Goal: Transaction & Acquisition: Purchase product/service

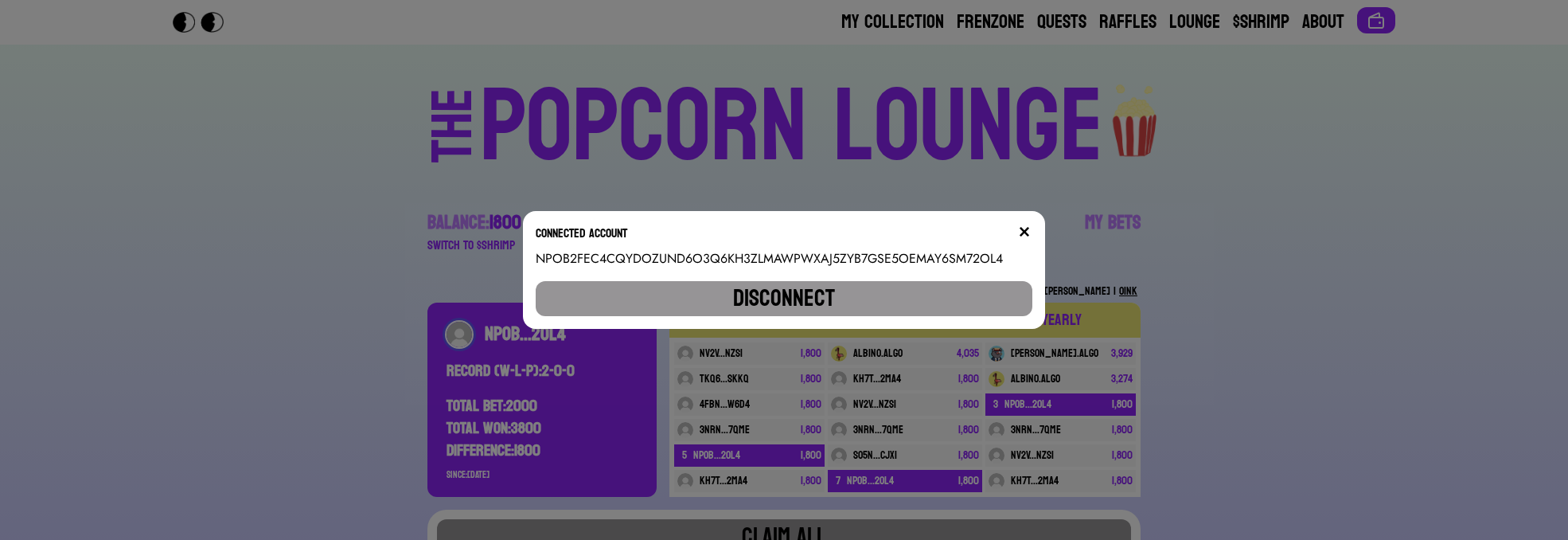
click at [1018, 225] on div "Connected account" at bounding box center [785, 236] width 498 height 25
click at [1021, 228] on div "Connected account" at bounding box center [785, 236] width 498 height 25
click at [1031, 231] on img at bounding box center [1025, 232] width 13 height 13
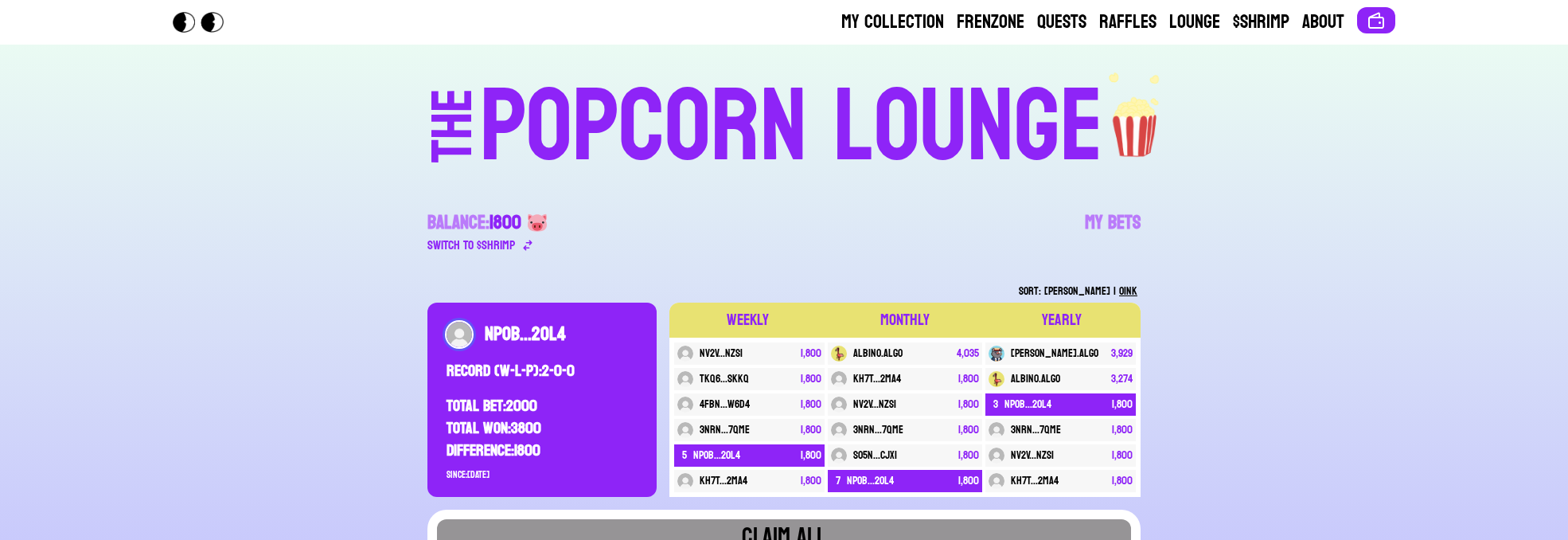
click at [630, 126] on div "POPCORN LOUNGE" at bounding box center [791, 127] width 624 height 102
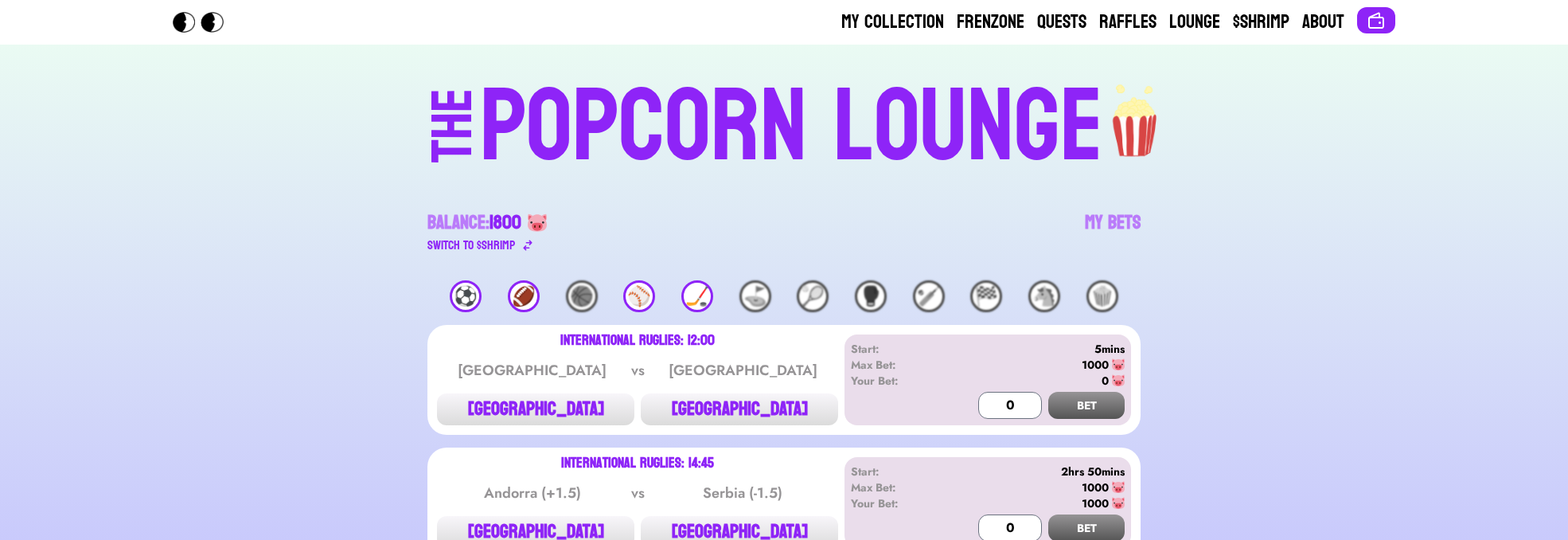
click at [456, 293] on div "⚽️" at bounding box center [466, 296] width 32 height 32
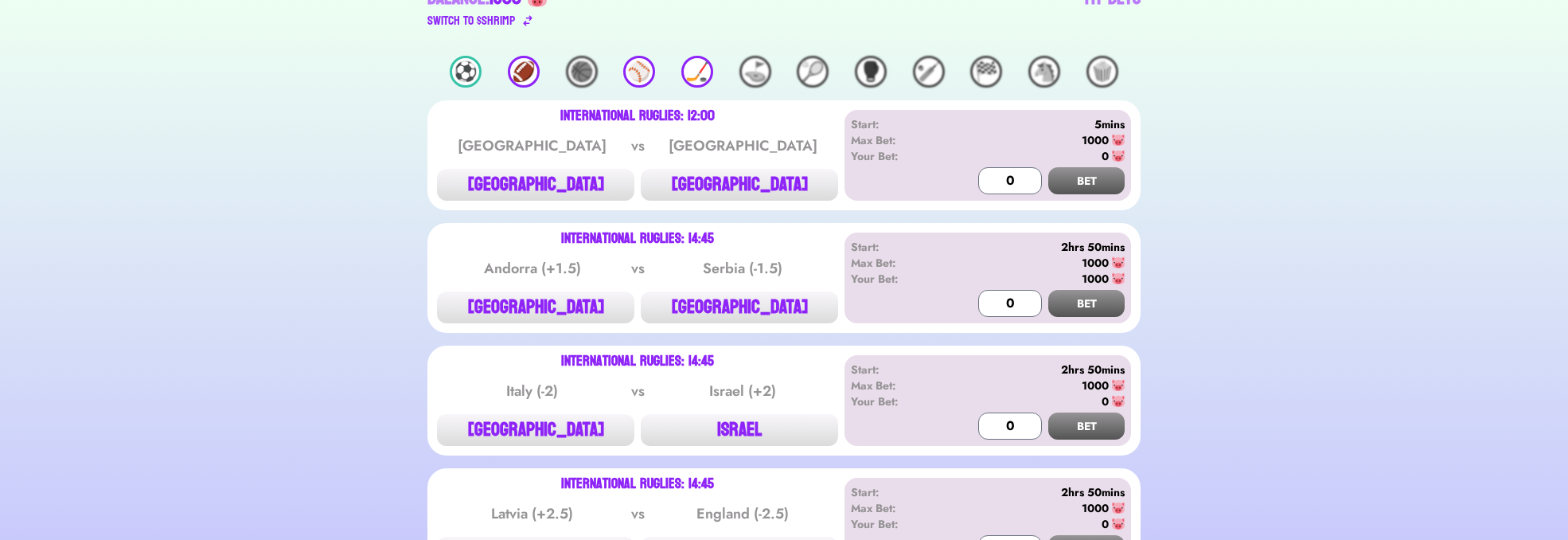
scroll to position [191, 0]
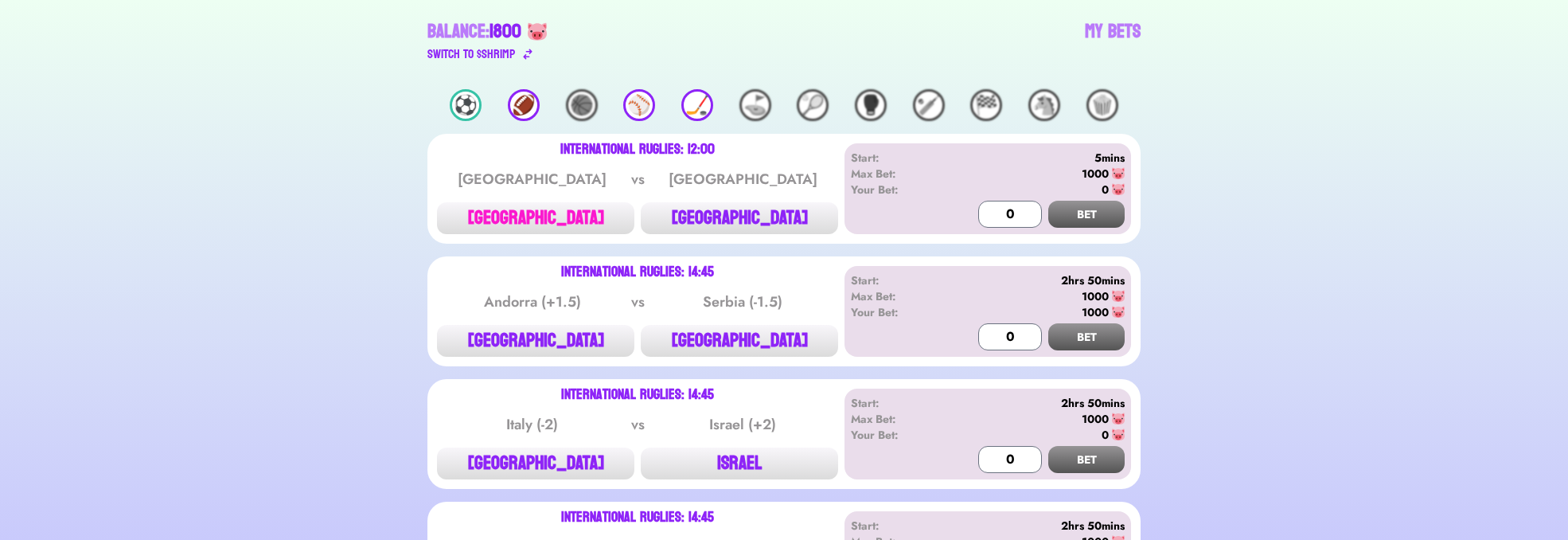
click at [605, 218] on button "[GEOGRAPHIC_DATA]" at bounding box center [535, 219] width 198 height 32
click at [998, 204] on input "0" at bounding box center [1010, 214] width 64 height 27
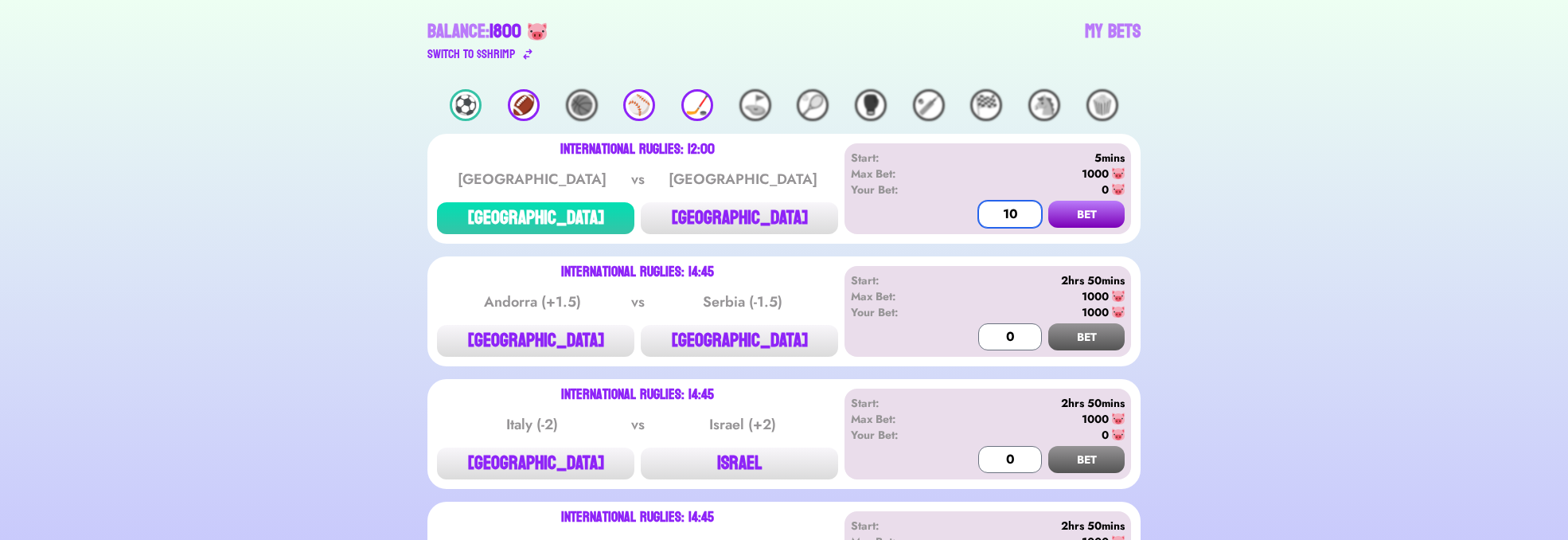
type input "0"
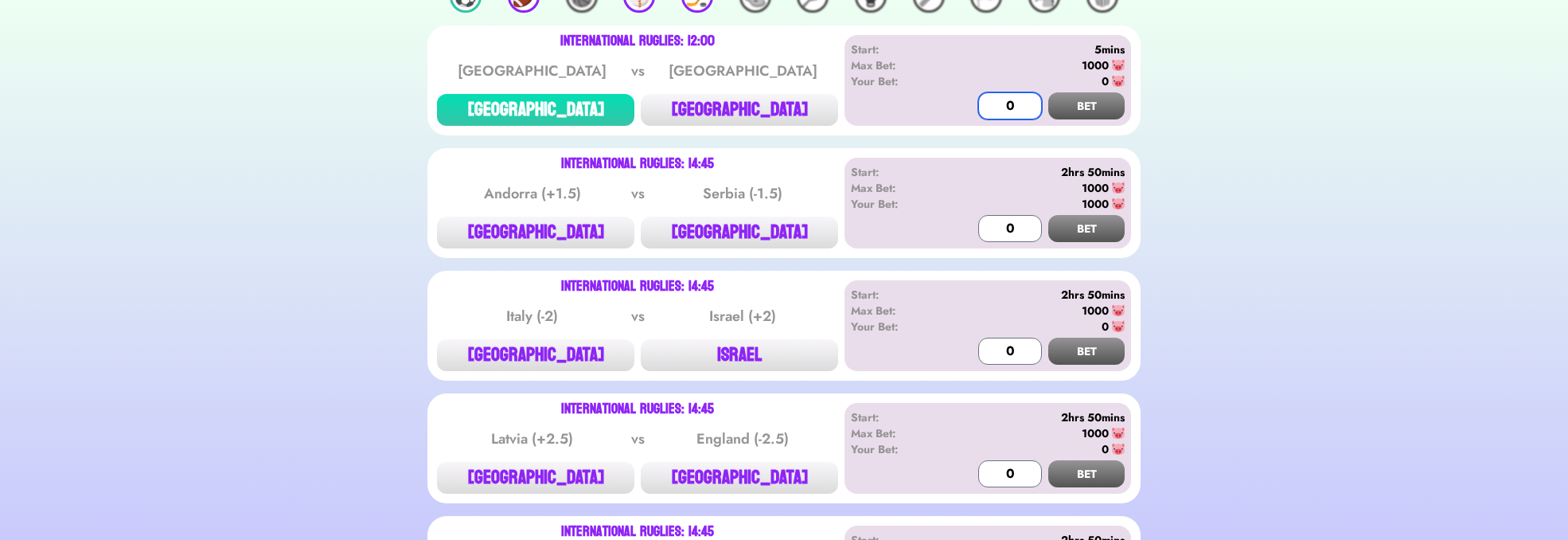
scroll to position [382, 0]
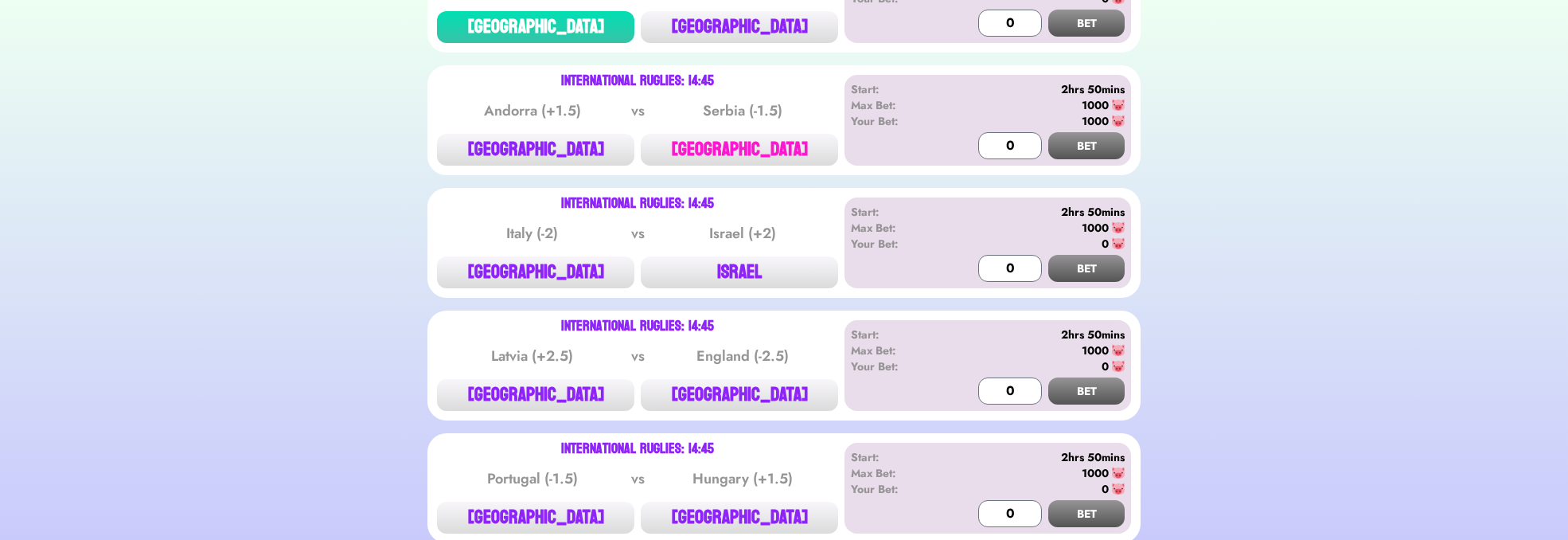
click at [739, 150] on button "[GEOGRAPHIC_DATA]" at bounding box center [739, 150] width 198 height 32
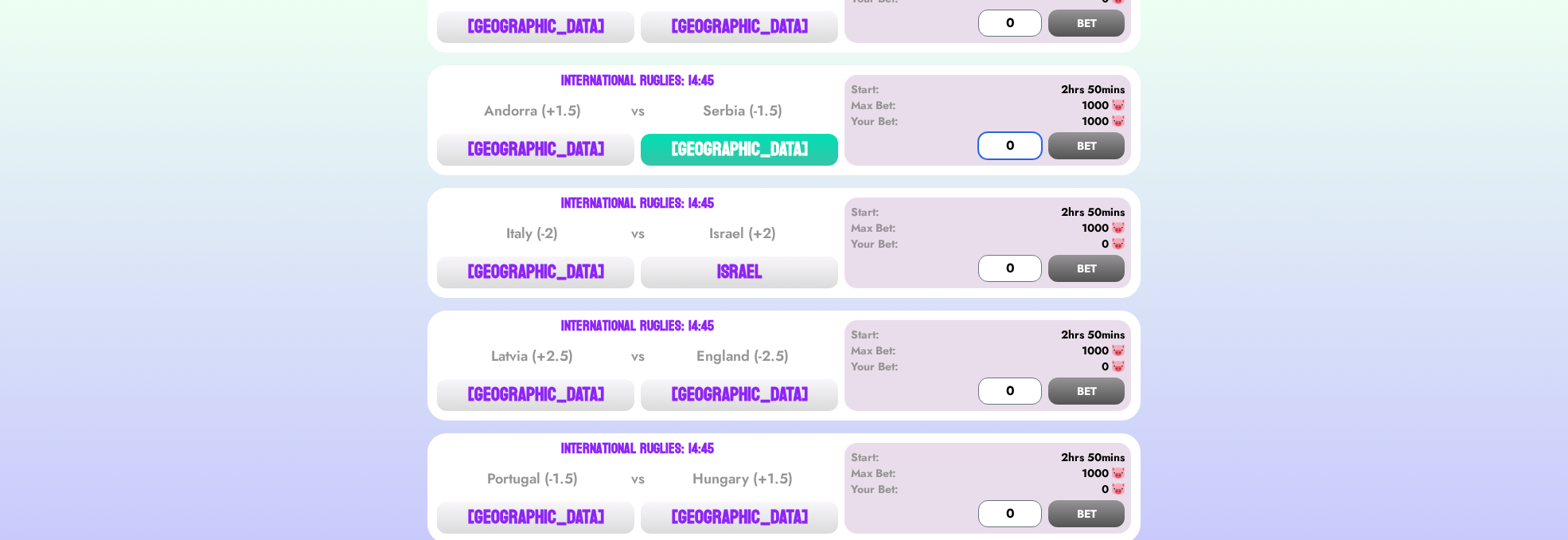
click at [1013, 138] on input "0" at bounding box center [1010, 146] width 64 height 27
click at [999, 139] on input "0" at bounding box center [1010, 146] width 64 height 27
type input "150"
click at [1063, 134] on button "BET" at bounding box center [1087, 146] width 76 height 27
click at [1080, 141] on button "BET" at bounding box center [1087, 146] width 76 height 27
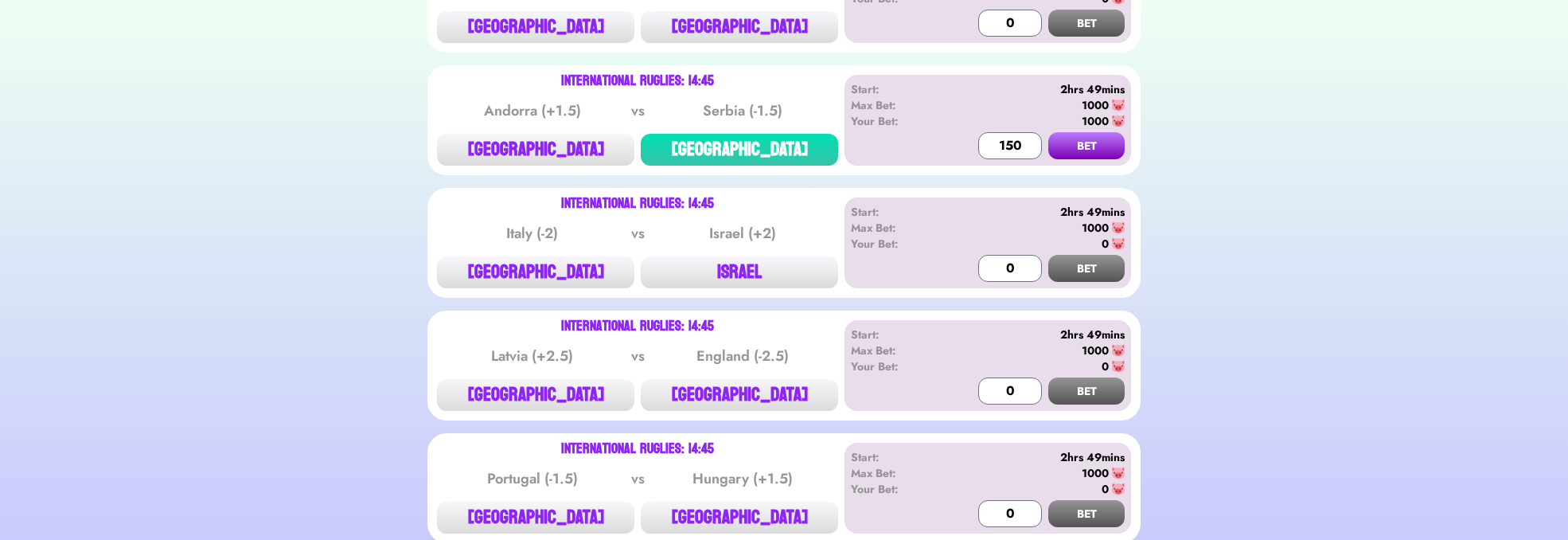
click at [1081, 152] on button "BET" at bounding box center [1087, 146] width 76 height 27
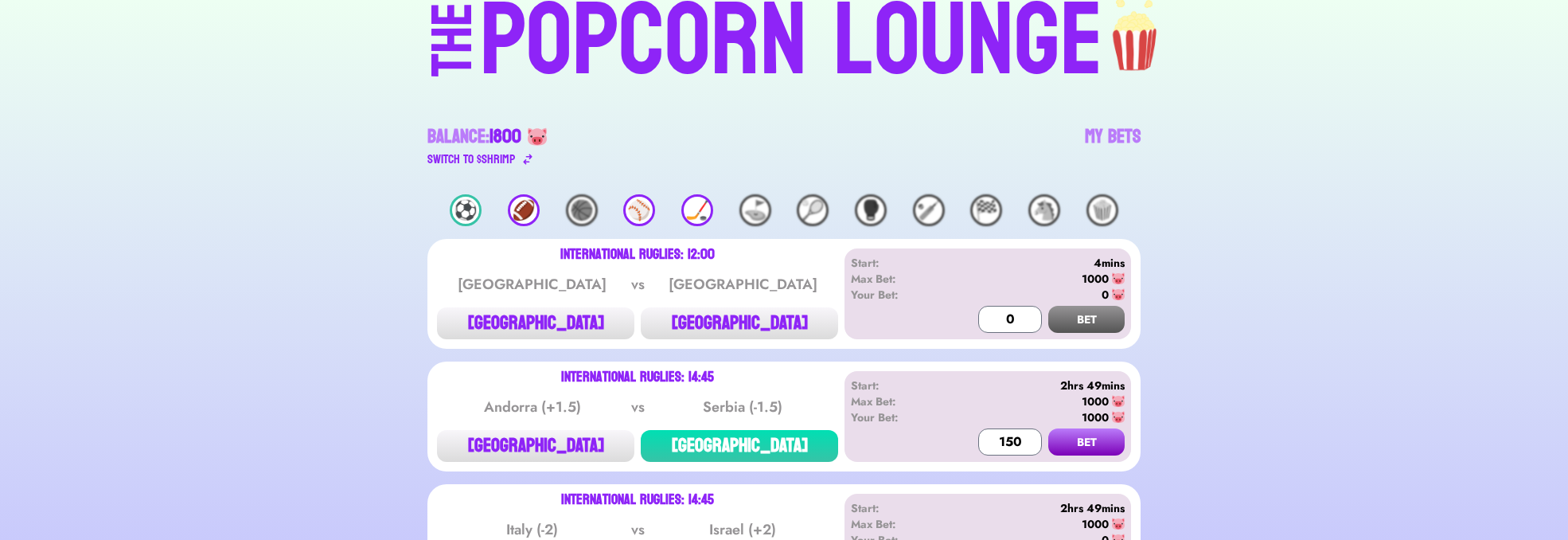
scroll to position [191, 0]
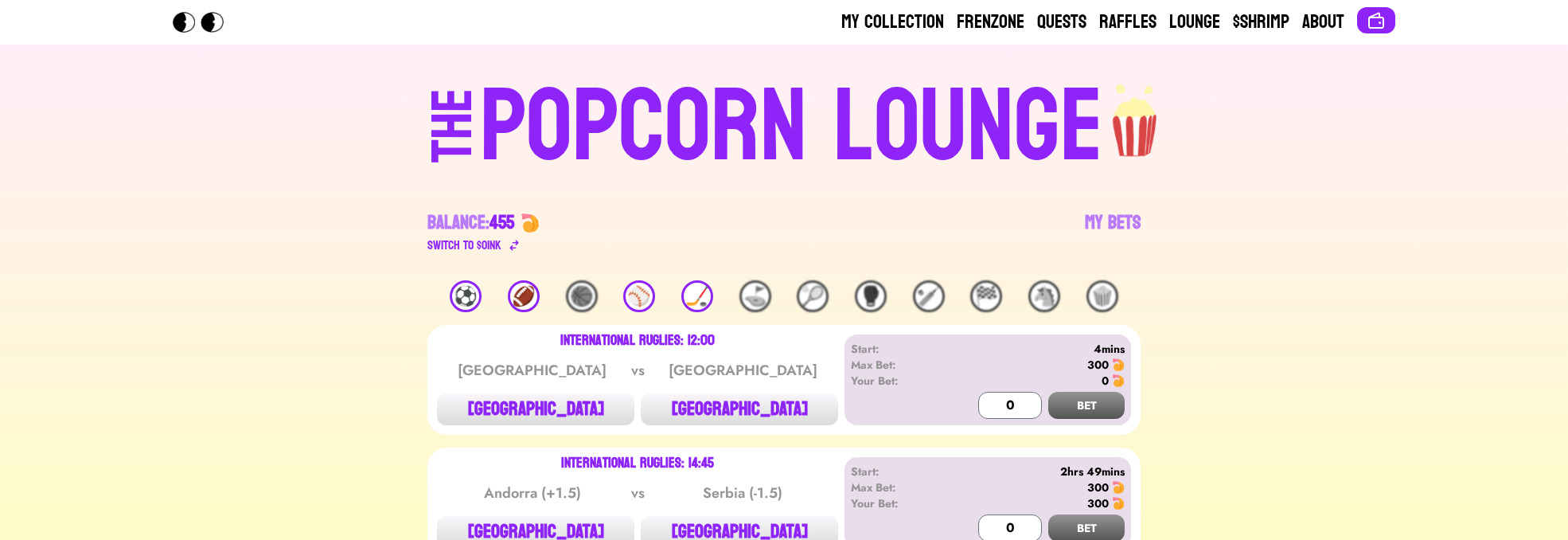
click at [739, 91] on div "POPCORN LOUNGE" at bounding box center [791, 127] width 624 height 102
click at [454, 278] on div "THE POPCORN LOUNGE Balance: 455 Switch to $ OINK My Bets" at bounding box center [784, 162] width 1019 height 236
click at [456, 287] on div "⚽️" at bounding box center [466, 296] width 32 height 32
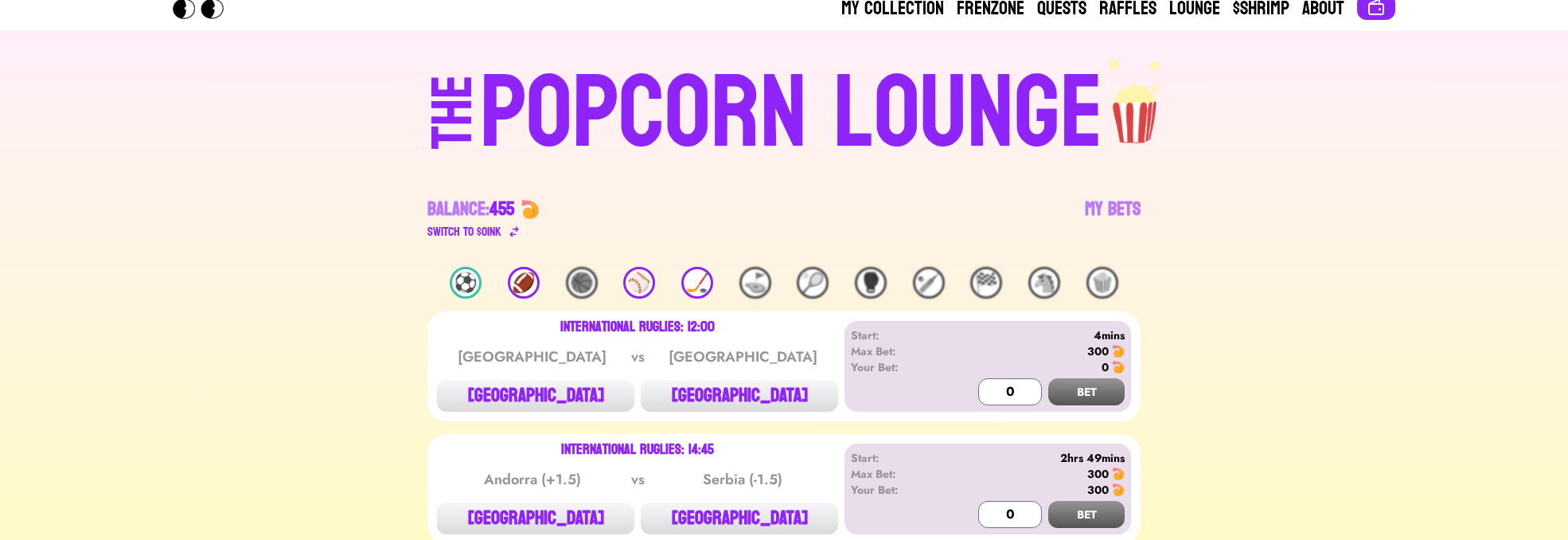
scroll to position [191, 0]
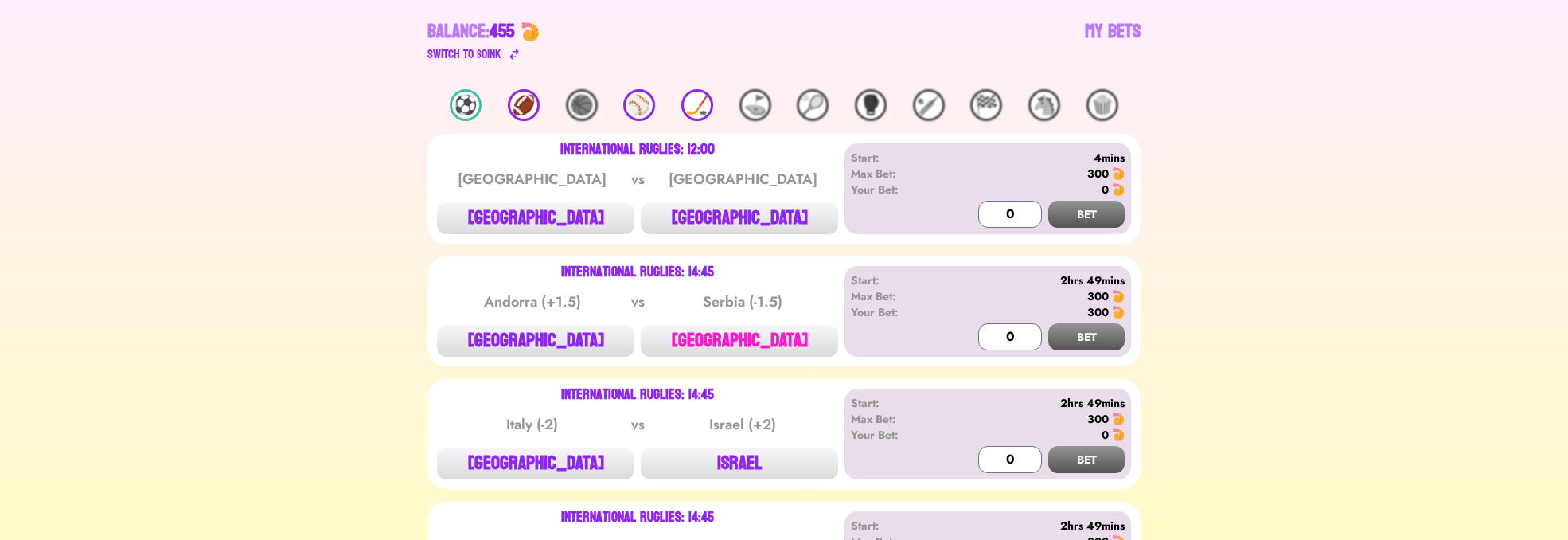
click at [754, 342] on button "[GEOGRAPHIC_DATA]" at bounding box center [739, 341] width 198 height 32
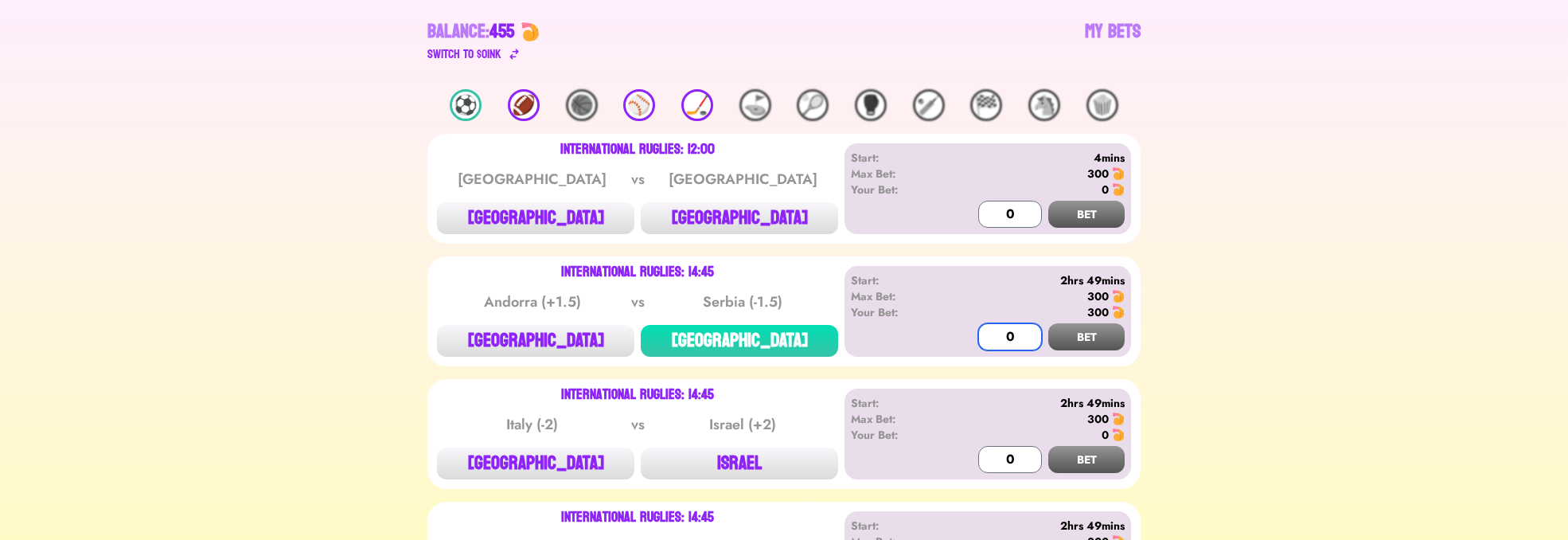
click at [979, 330] on input "0" at bounding box center [1010, 337] width 64 height 27
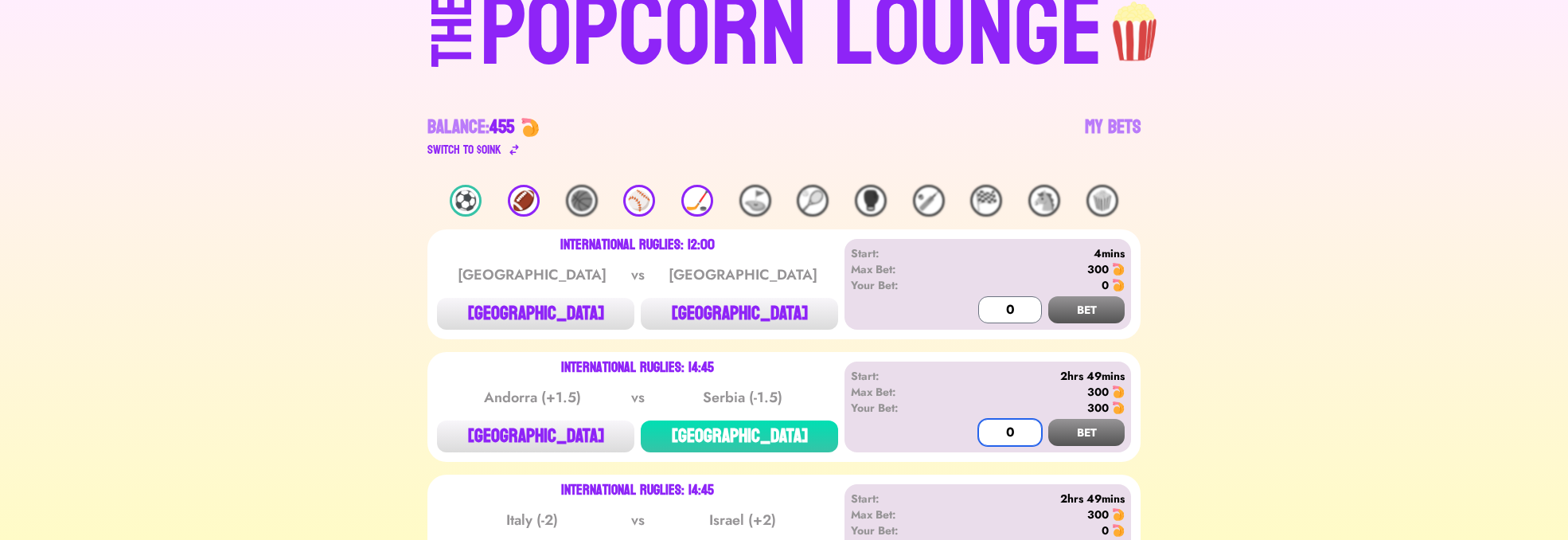
scroll to position [0, 0]
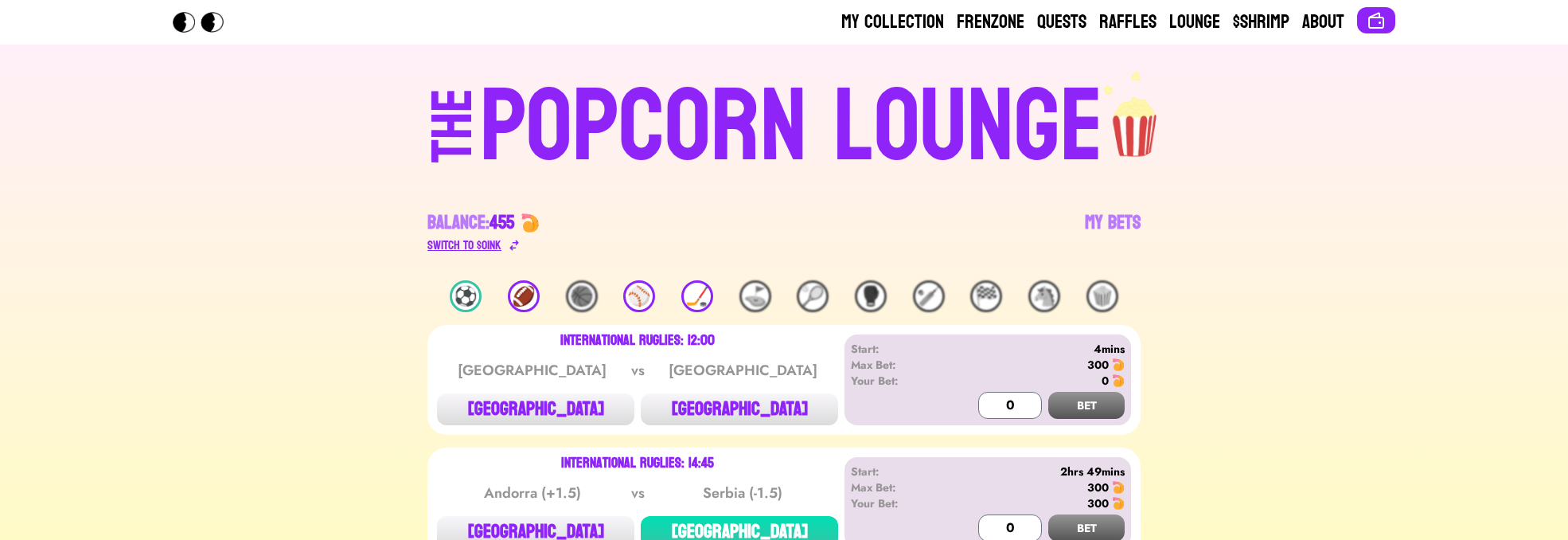
click at [487, 252] on div "Switch to $ OINK" at bounding box center [464, 244] width 74 height 19
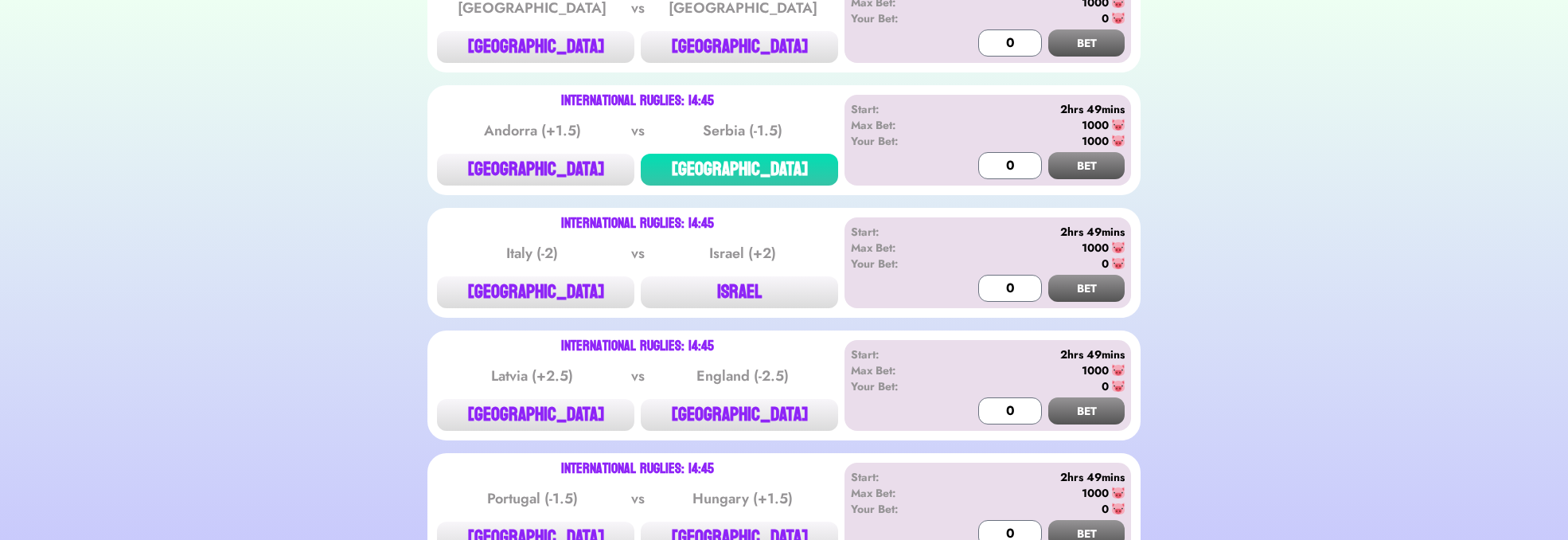
scroll to position [382, 0]
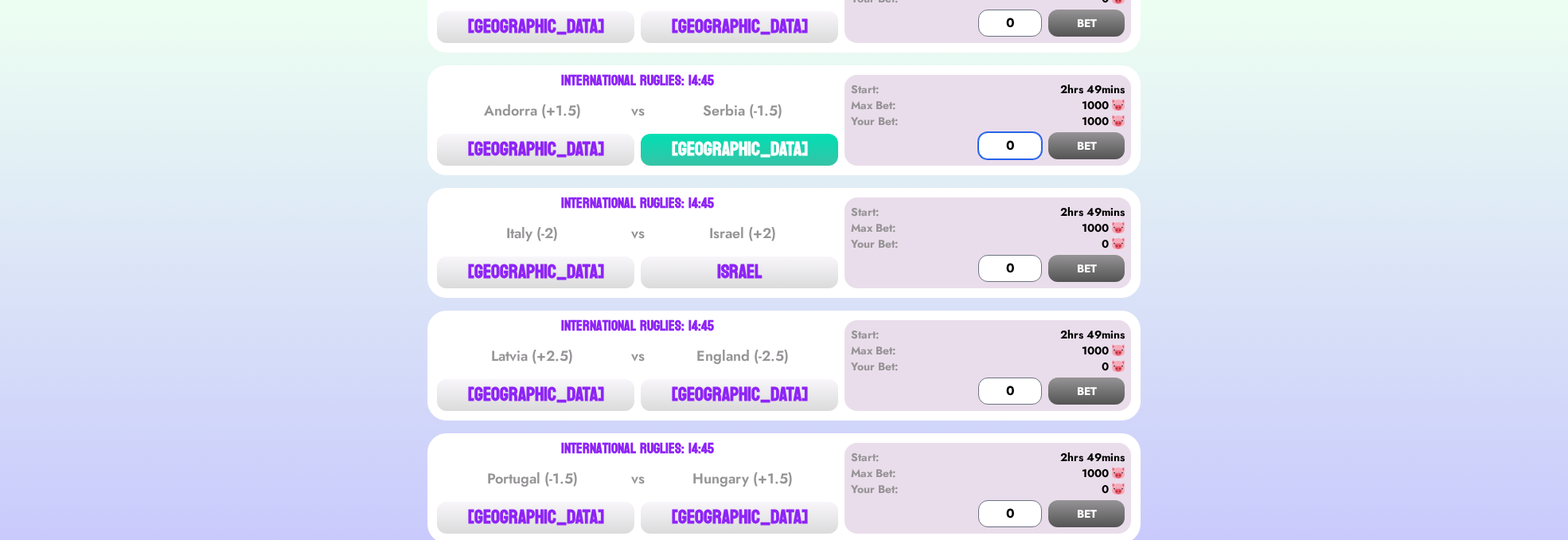
click at [999, 143] on input "0" at bounding box center [1010, 146] width 64 height 27
click at [1078, 141] on button "BET" at bounding box center [1087, 146] width 76 height 27
click at [1069, 142] on button "BET" at bounding box center [1087, 146] width 76 height 27
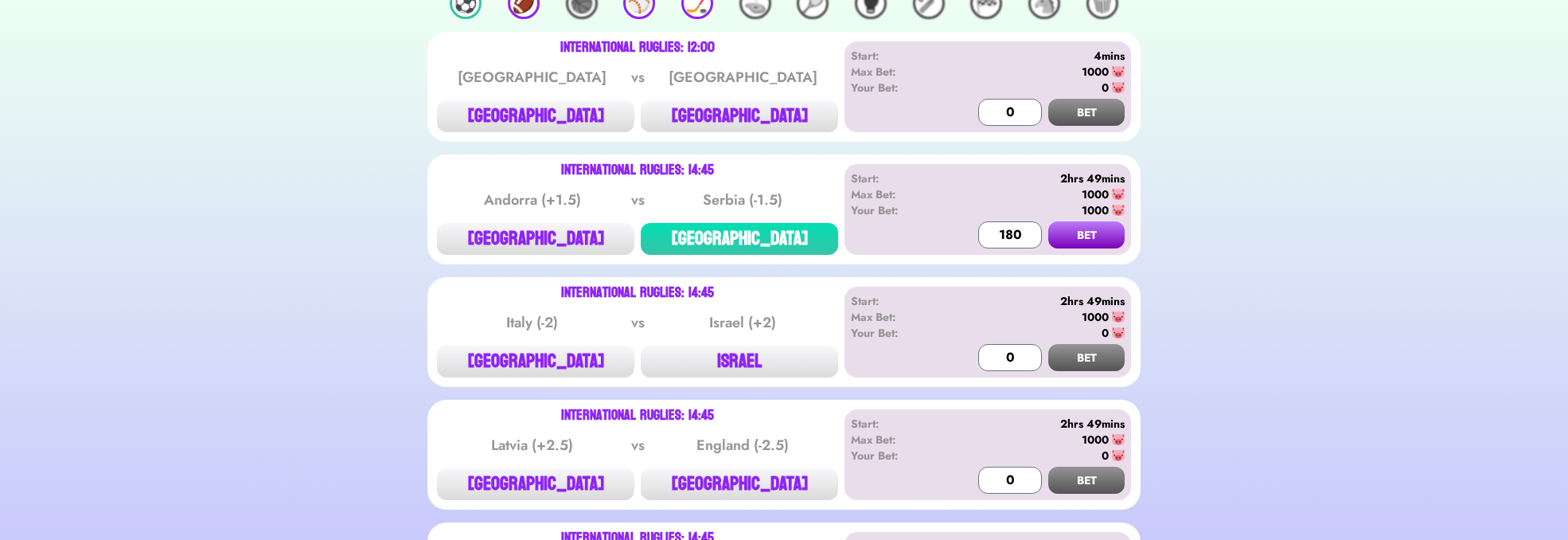
scroll to position [191, 0]
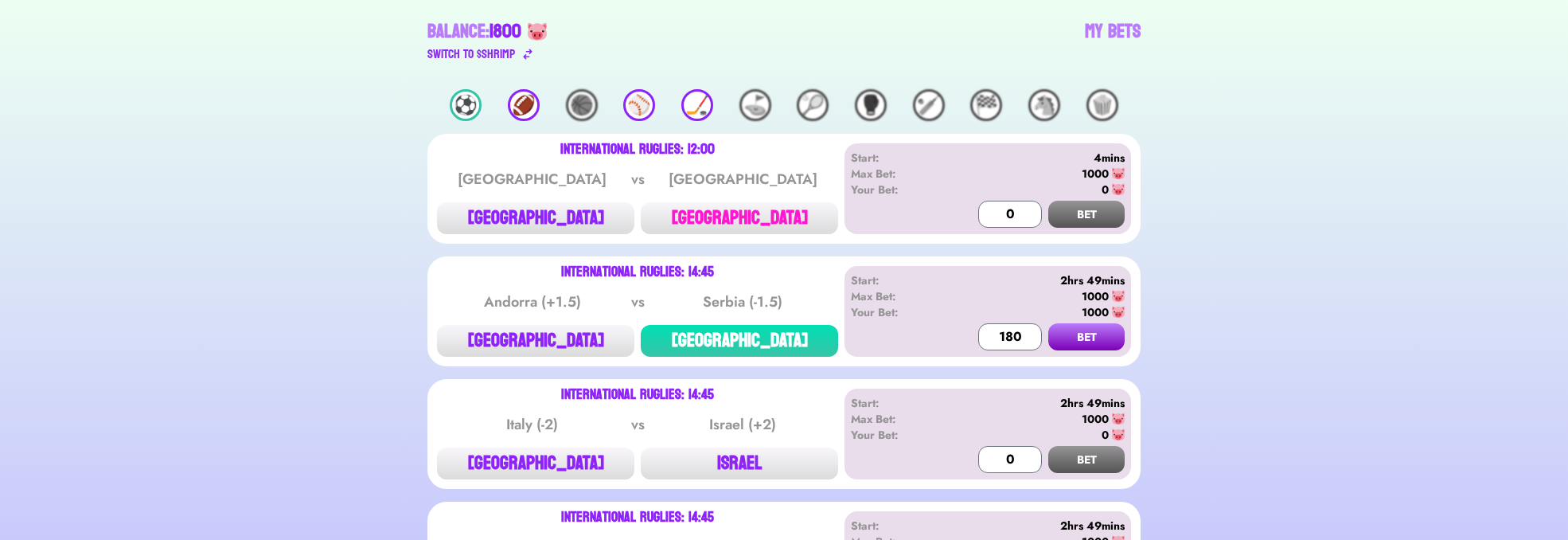
click at [811, 214] on button "[GEOGRAPHIC_DATA]" at bounding box center [739, 219] width 198 height 32
type input "0"
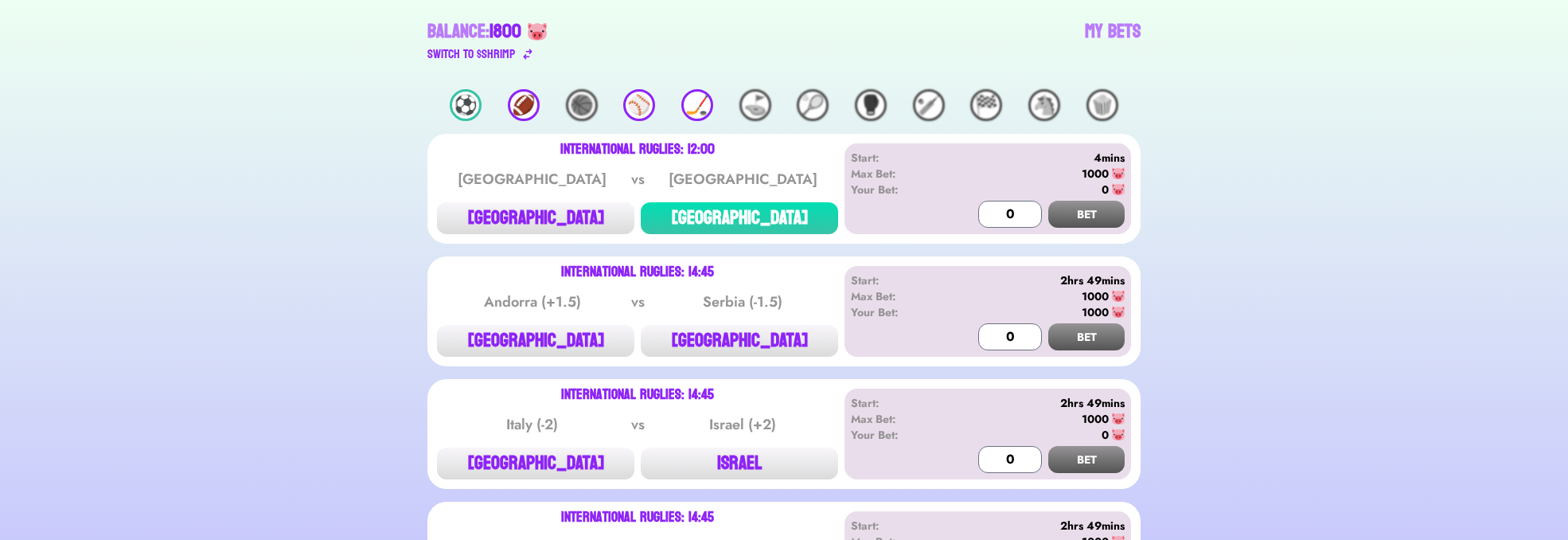
click at [594, 201] on div "International Ruglies: 12:00 Estonia vs Moldova ESTONIA MOLDOVA" at bounding box center [637, 188] width 401 height 90
click at [601, 213] on button "[GEOGRAPHIC_DATA]" at bounding box center [535, 219] width 198 height 32
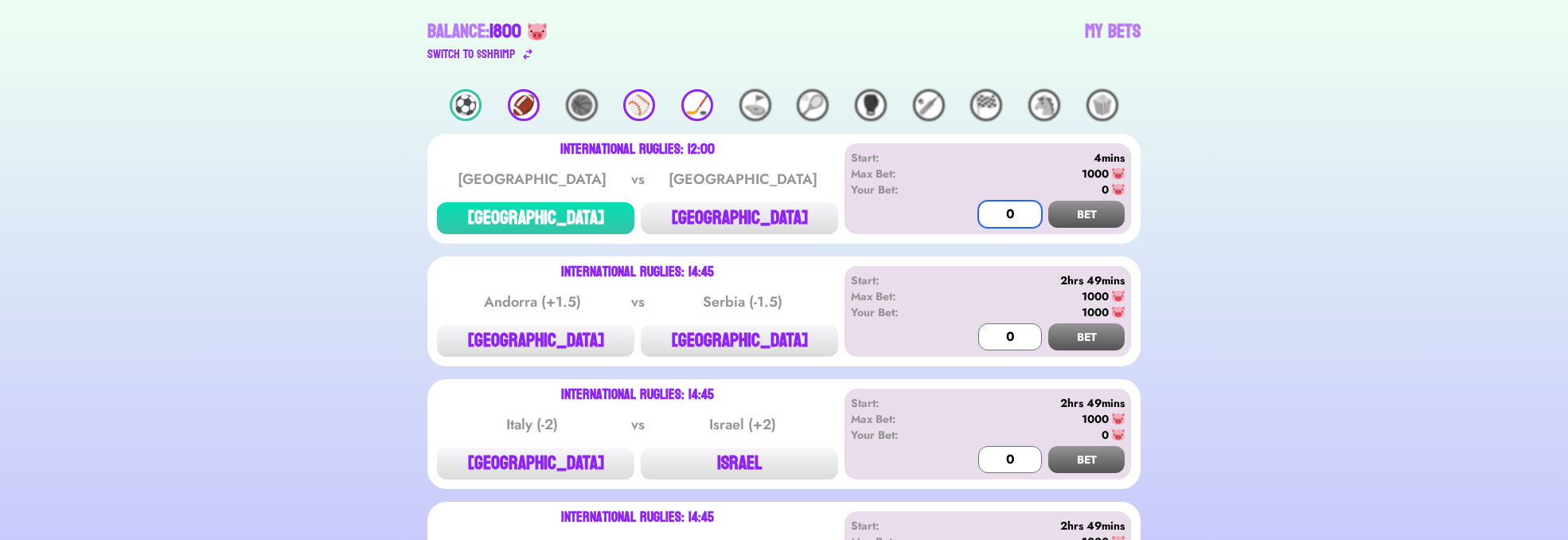
click at [986, 219] on input "0" at bounding box center [1010, 214] width 64 height 27
click at [1090, 216] on button "BET" at bounding box center [1087, 214] width 76 height 27
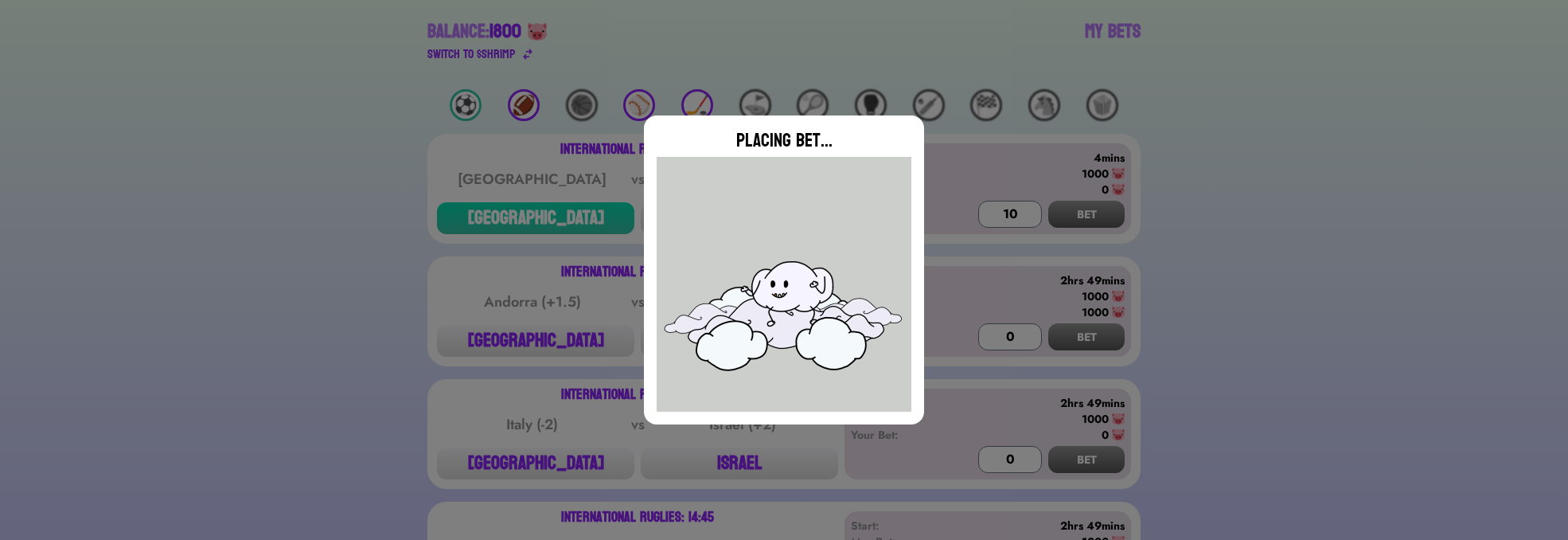
type input "0"
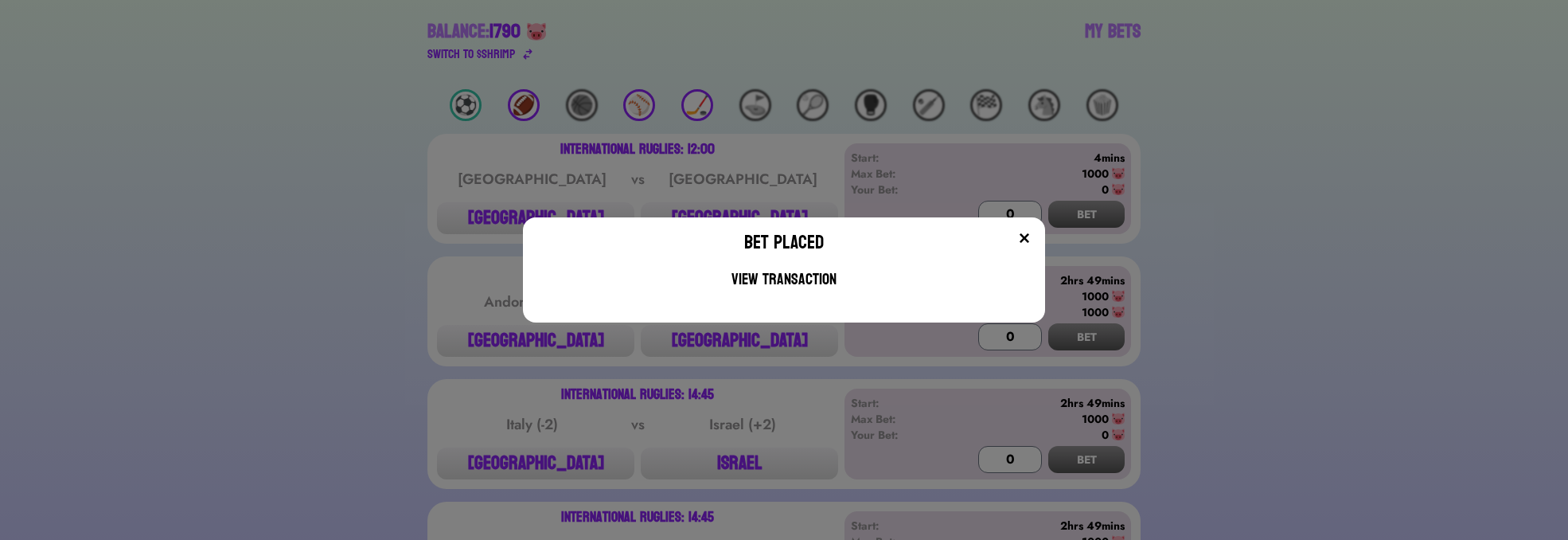
click at [1031, 242] on img at bounding box center [1025, 238] width 13 height 13
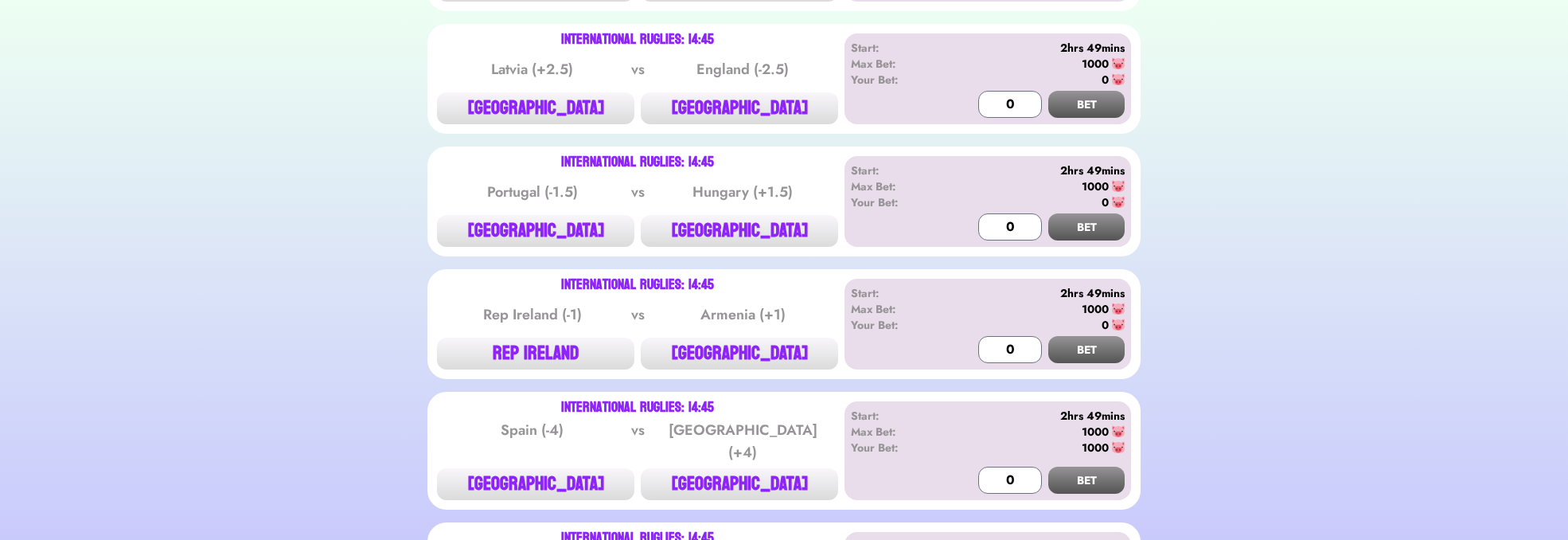
scroll to position [824, 0]
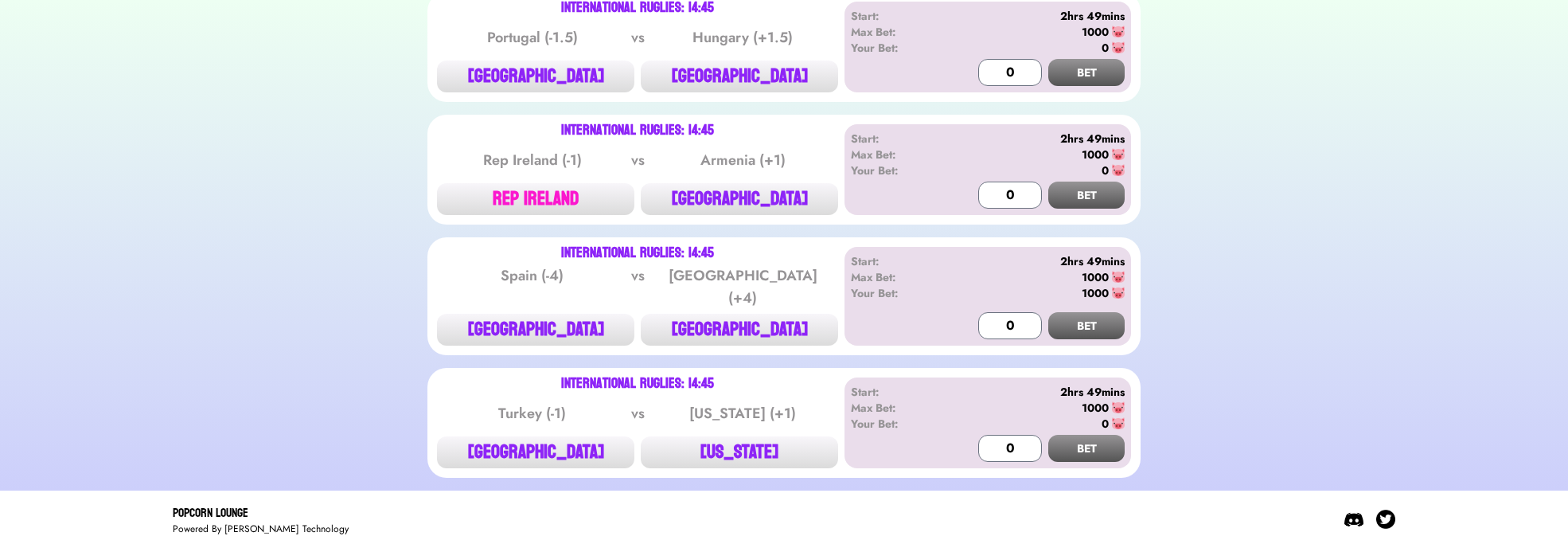
click at [560, 195] on button "REP IRELAND" at bounding box center [535, 200] width 198 height 32
click at [992, 189] on input "0" at bounding box center [1010, 195] width 64 height 27
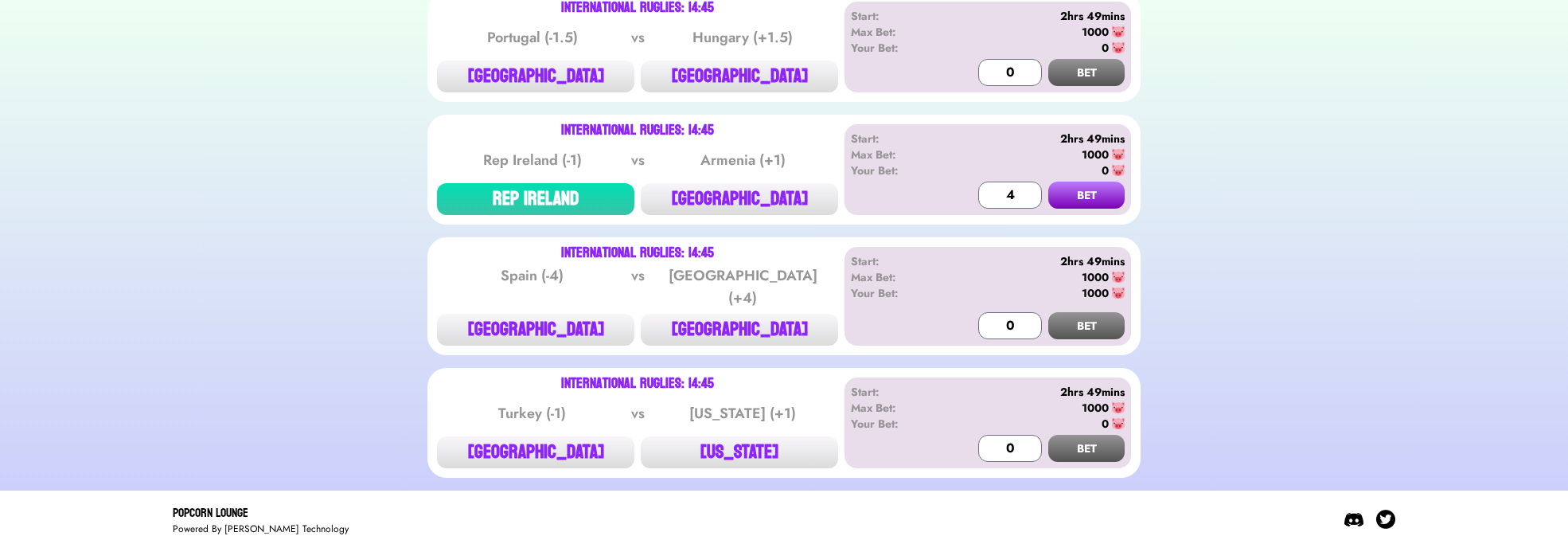
click at [1056, 200] on button "BET" at bounding box center [1087, 195] width 76 height 27
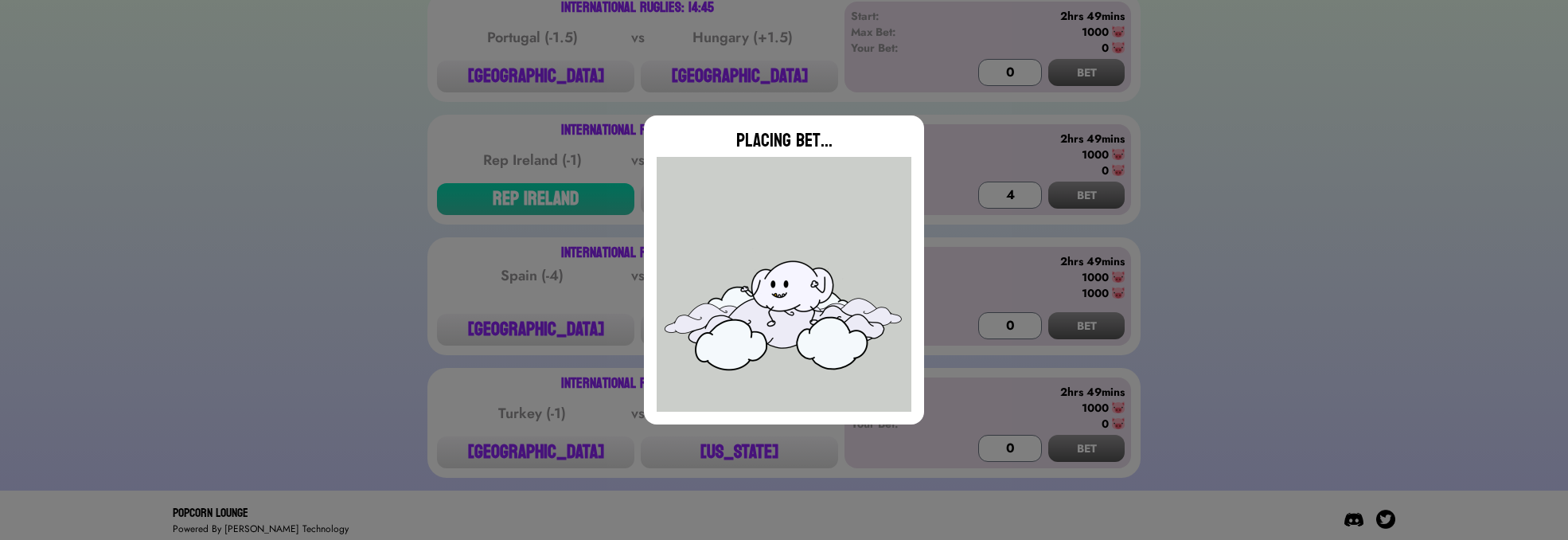
type input "0"
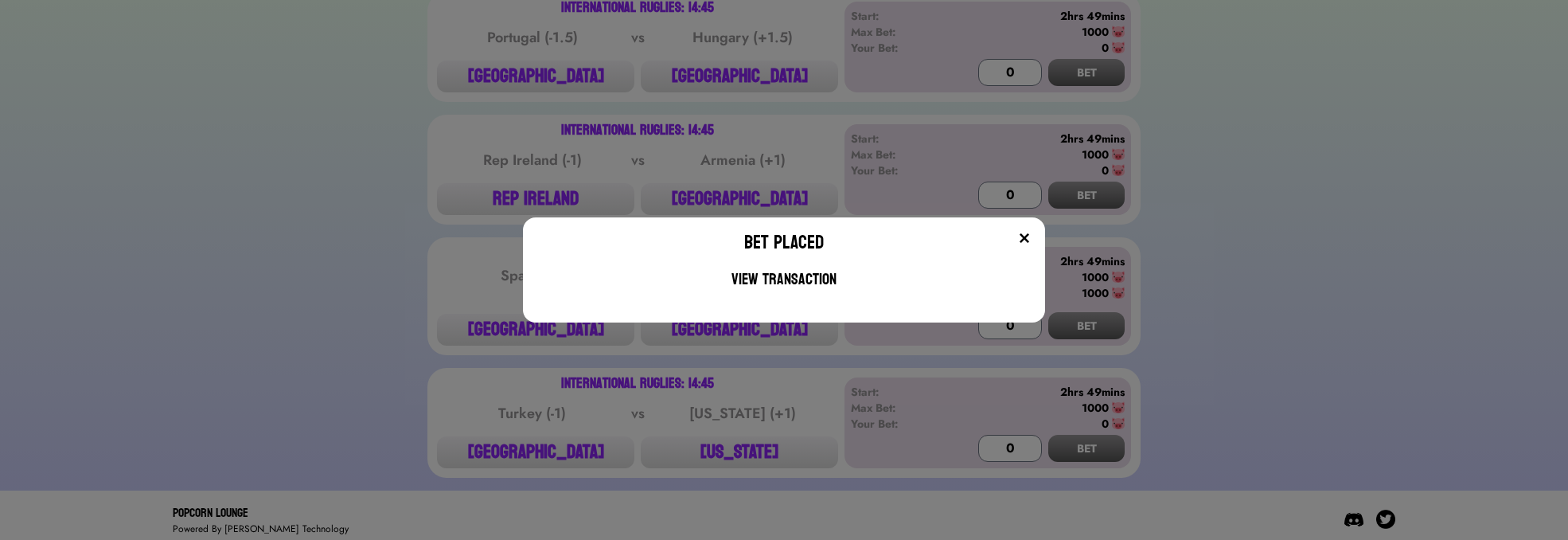
click at [1031, 235] on img at bounding box center [1025, 238] width 13 height 13
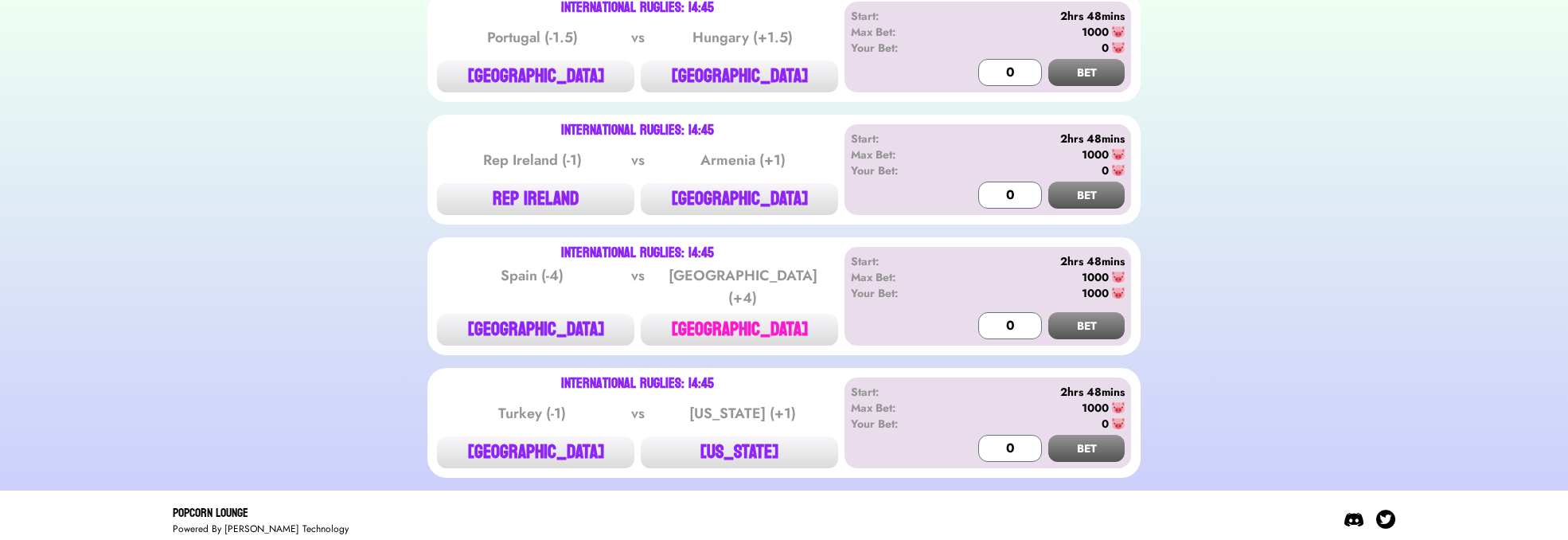
click at [703, 336] on button "[GEOGRAPHIC_DATA]" at bounding box center [739, 330] width 198 height 32
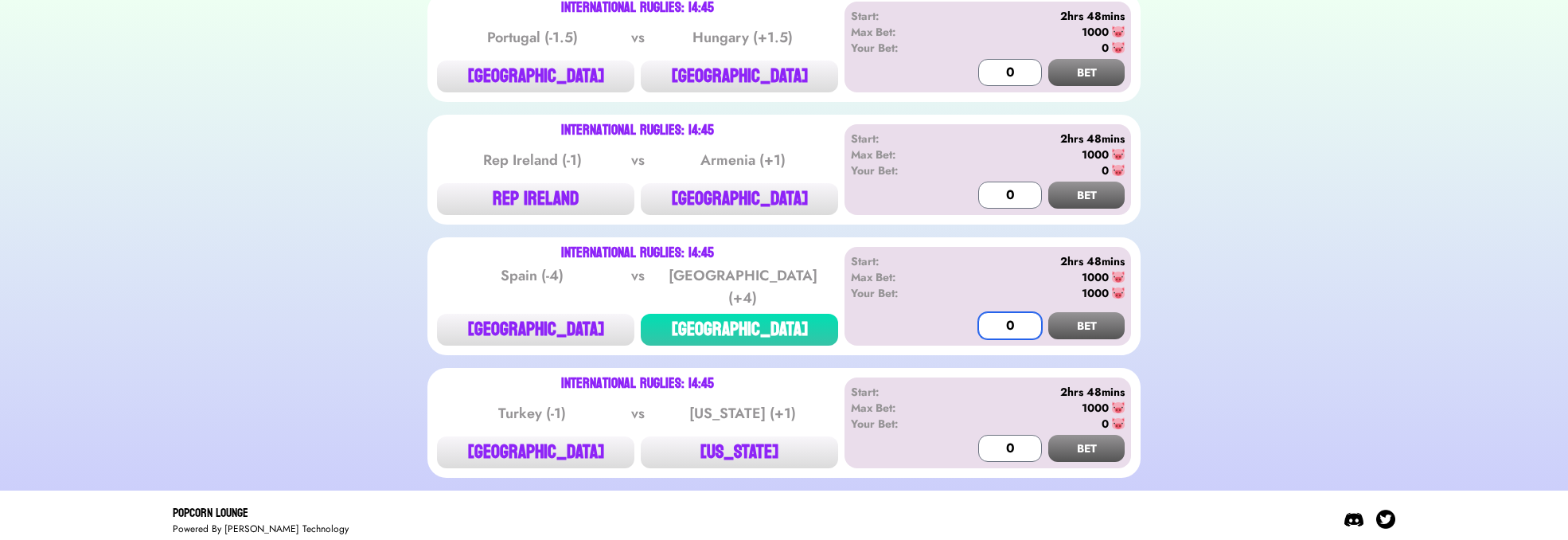
click at [991, 313] on input "0" at bounding box center [1010, 326] width 64 height 27
click at [1086, 315] on button "BET" at bounding box center [1087, 326] width 76 height 27
click at [1083, 314] on button "BET" at bounding box center [1087, 326] width 76 height 27
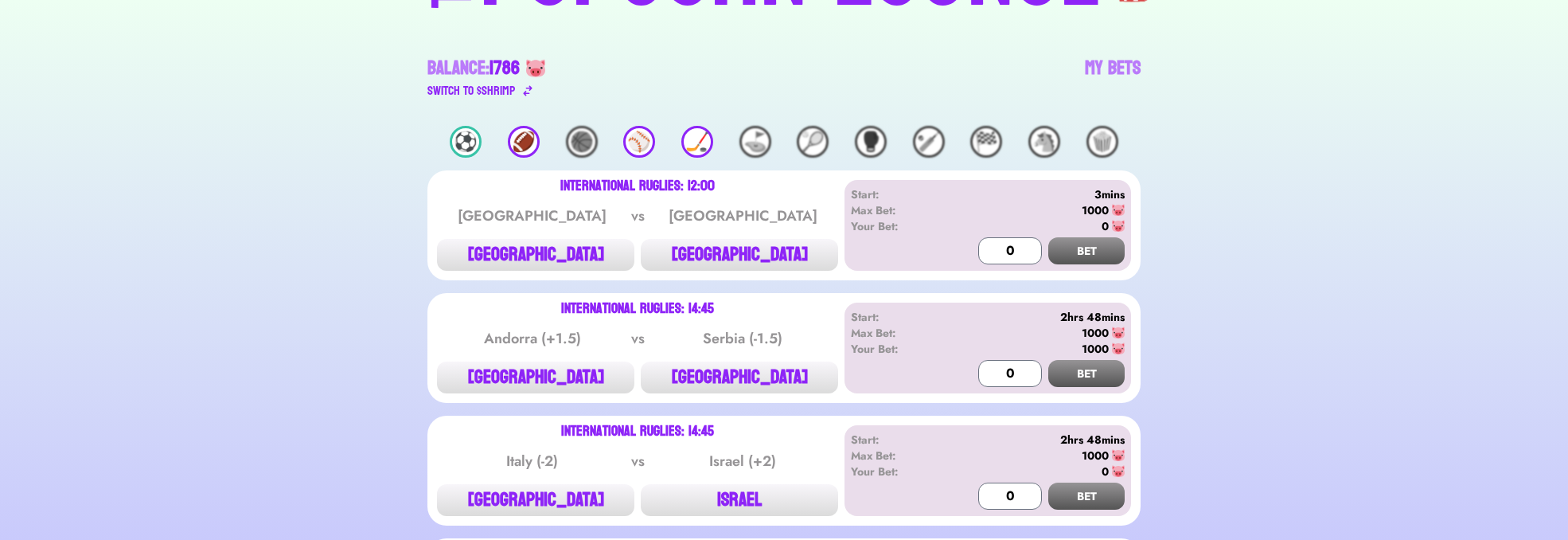
scroll to position [0, 0]
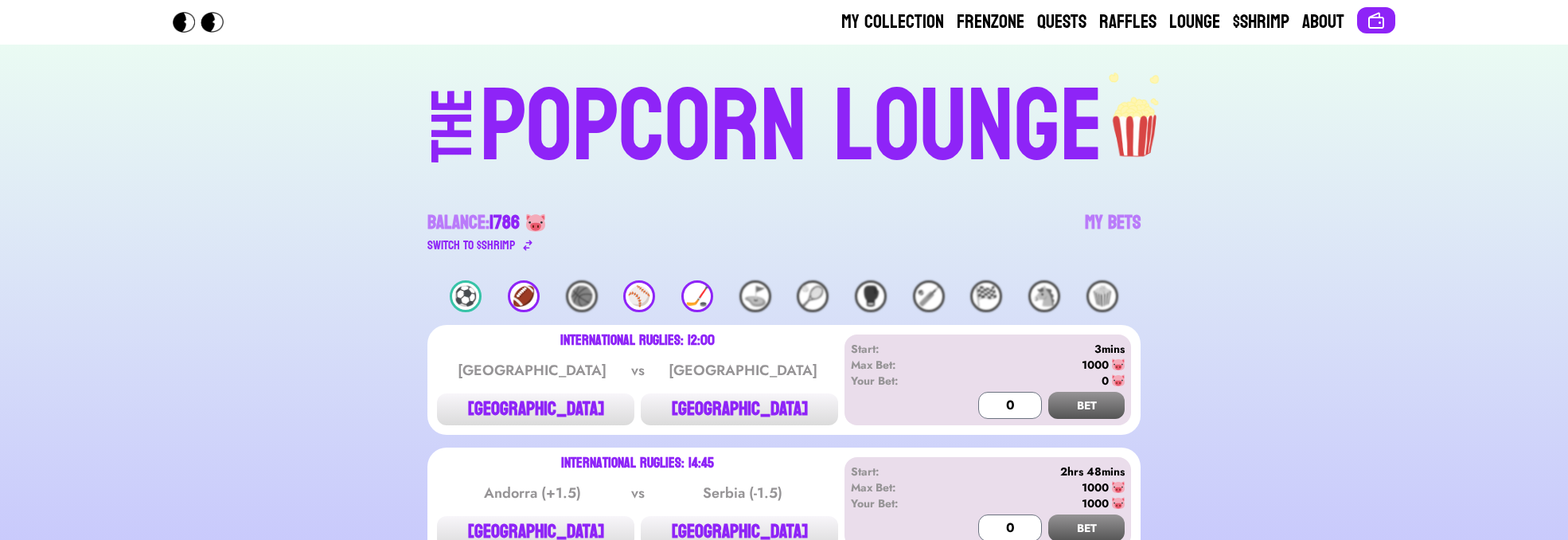
click at [933, 139] on div "POPCORN LOUNGE" at bounding box center [791, 127] width 624 height 102
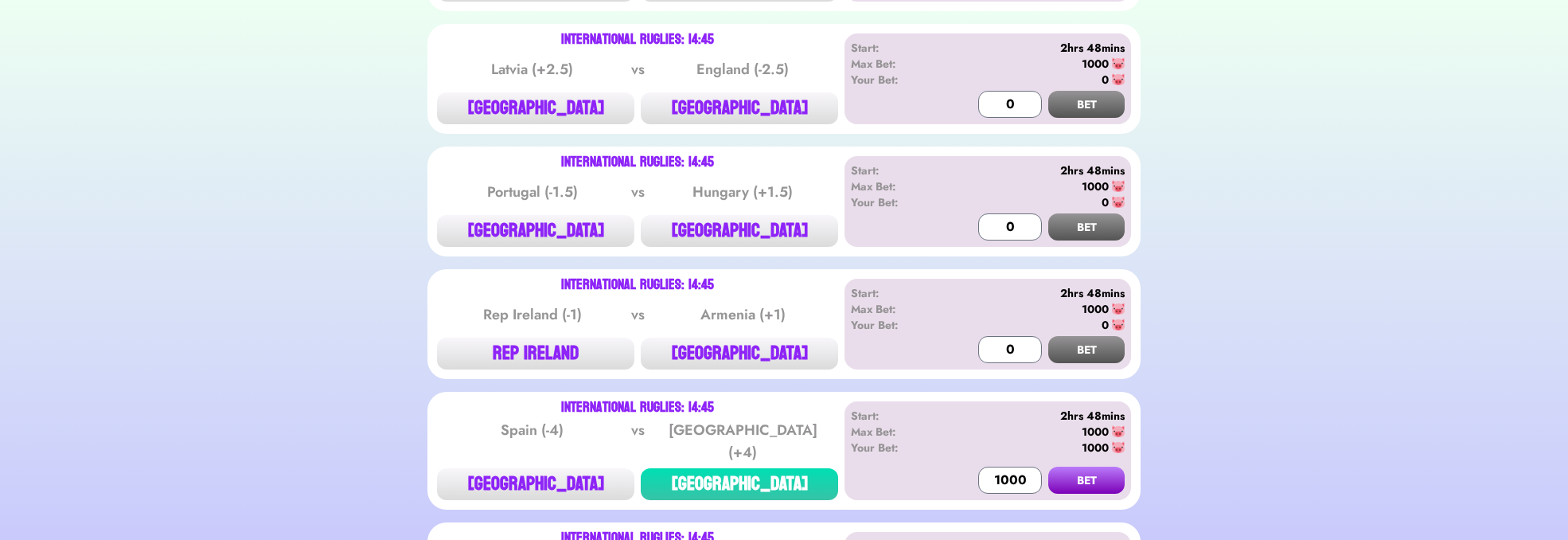
scroll to position [824, 0]
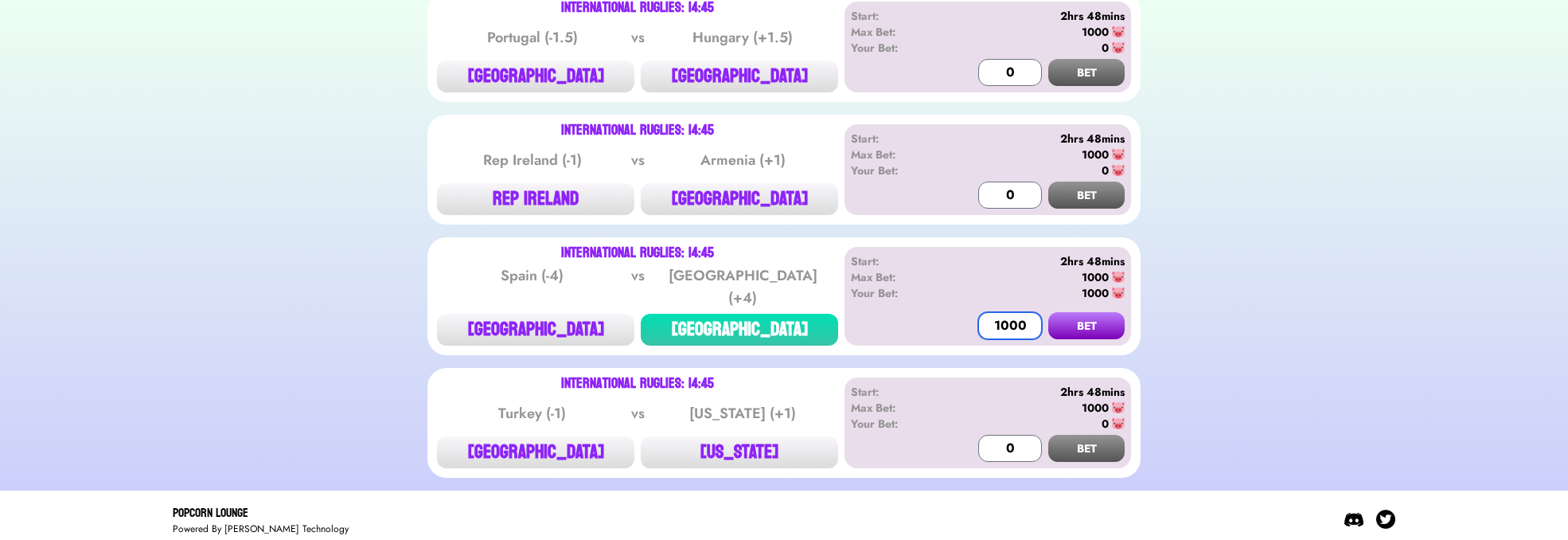
click at [1020, 313] on input "1000" at bounding box center [1010, 326] width 64 height 27
type input "100"
click at [1051, 315] on button "BET" at bounding box center [1087, 326] width 76 height 27
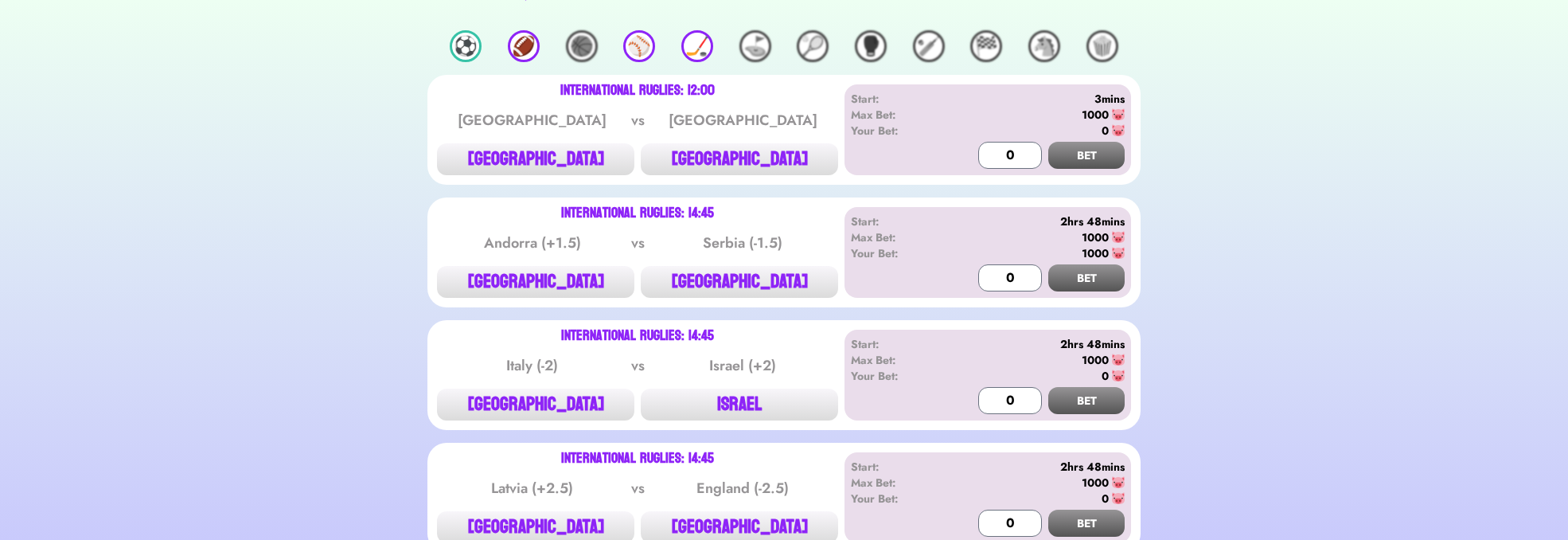
scroll to position [0, 0]
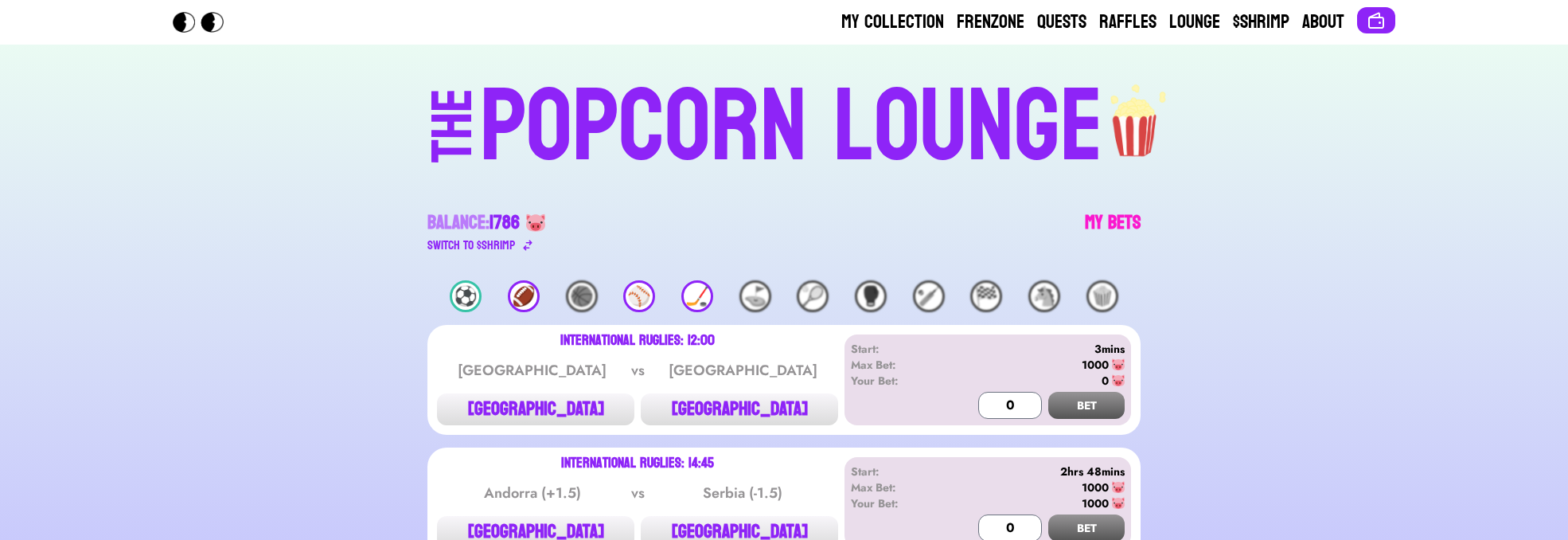
click at [1095, 213] on link "My Bets" at bounding box center [1112, 233] width 55 height 45
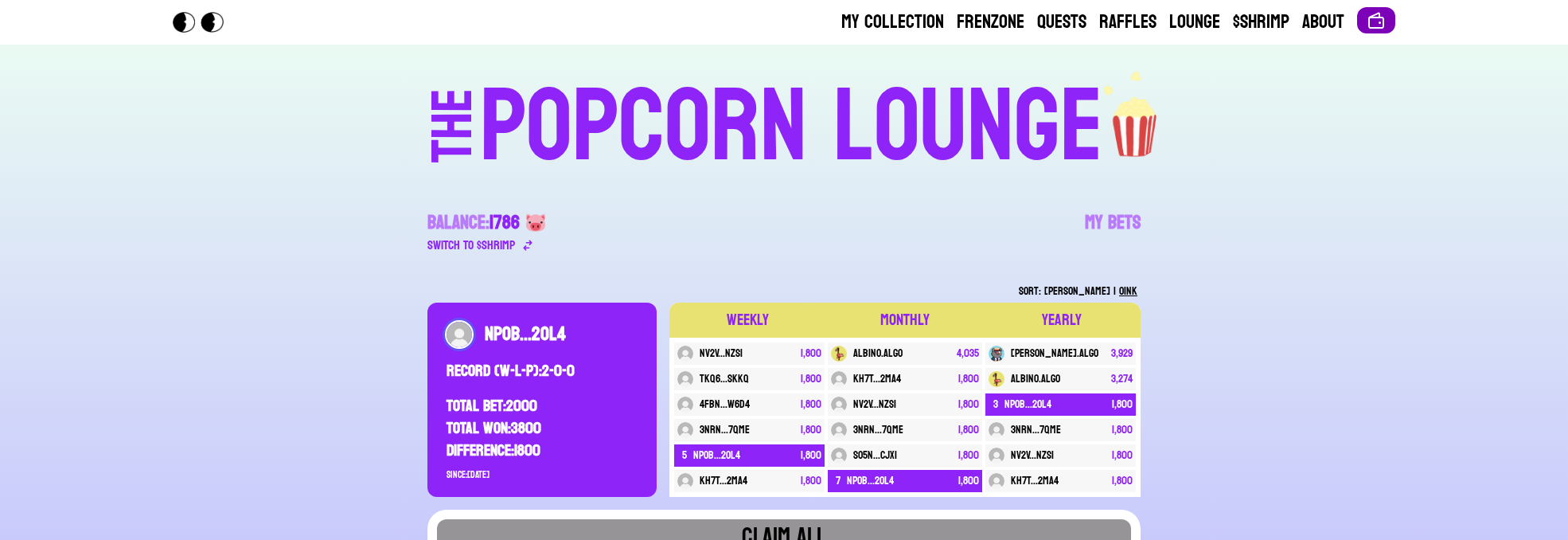
click at [1361, 26] on button at bounding box center [1376, 20] width 38 height 26
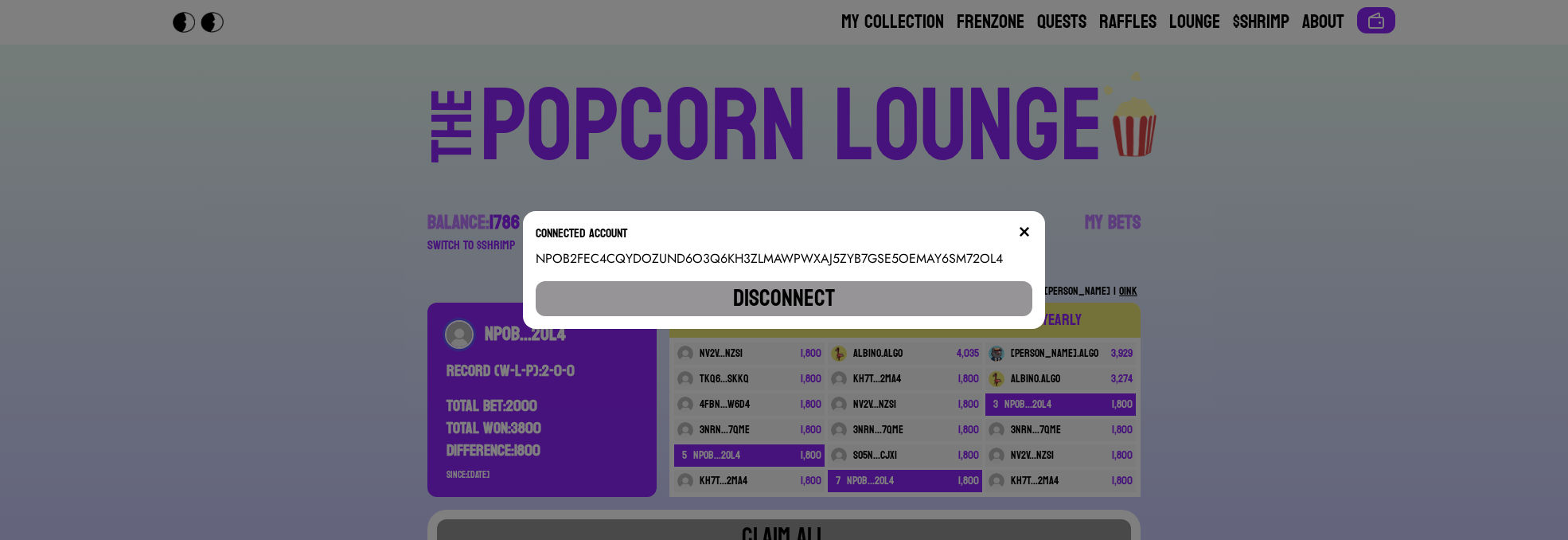
click at [732, 298] on button "Disconnect" at bounding box center [785, 298] width 498 height 35
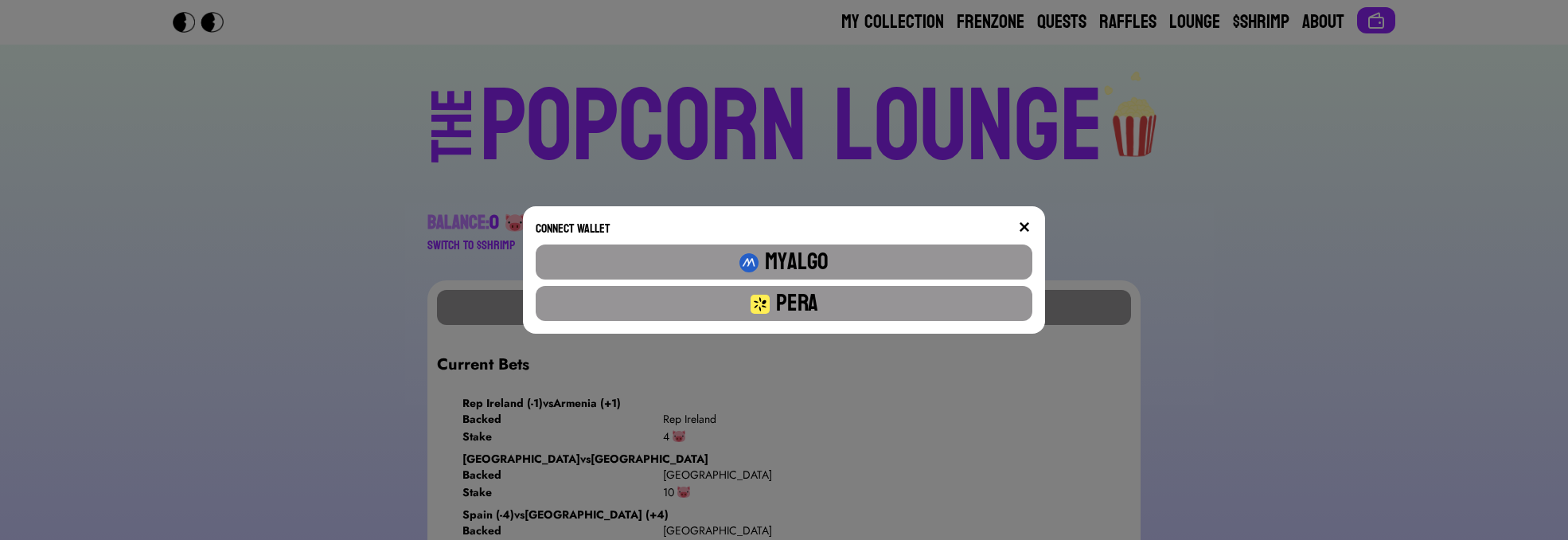
click at [830, 294] on button "Pera" at bounding box center [785, 303] width 498 height 35
